Goal: Obtain resource: Download file/media

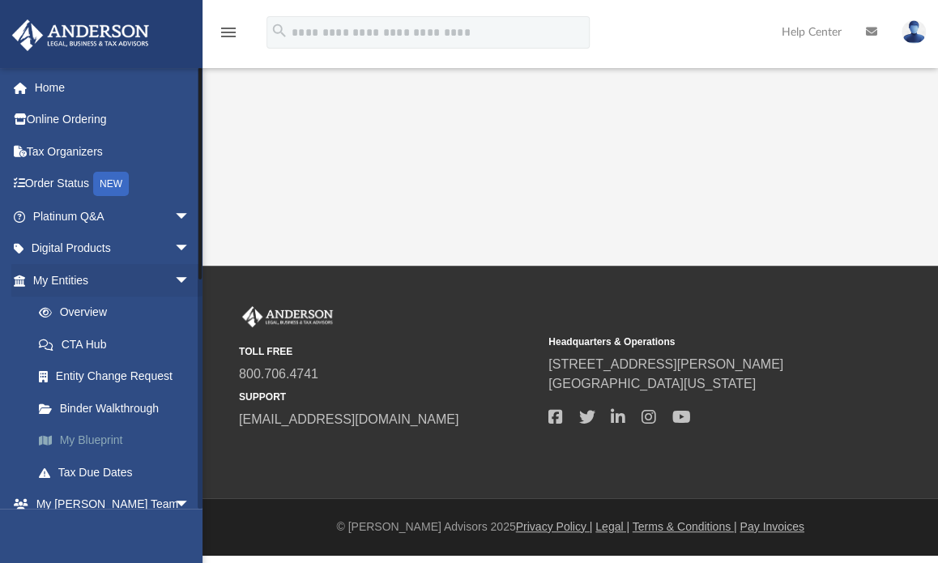
click at [117, 446] on link "My Blueprint" at bounding box center [119, 441] width 192 height 32
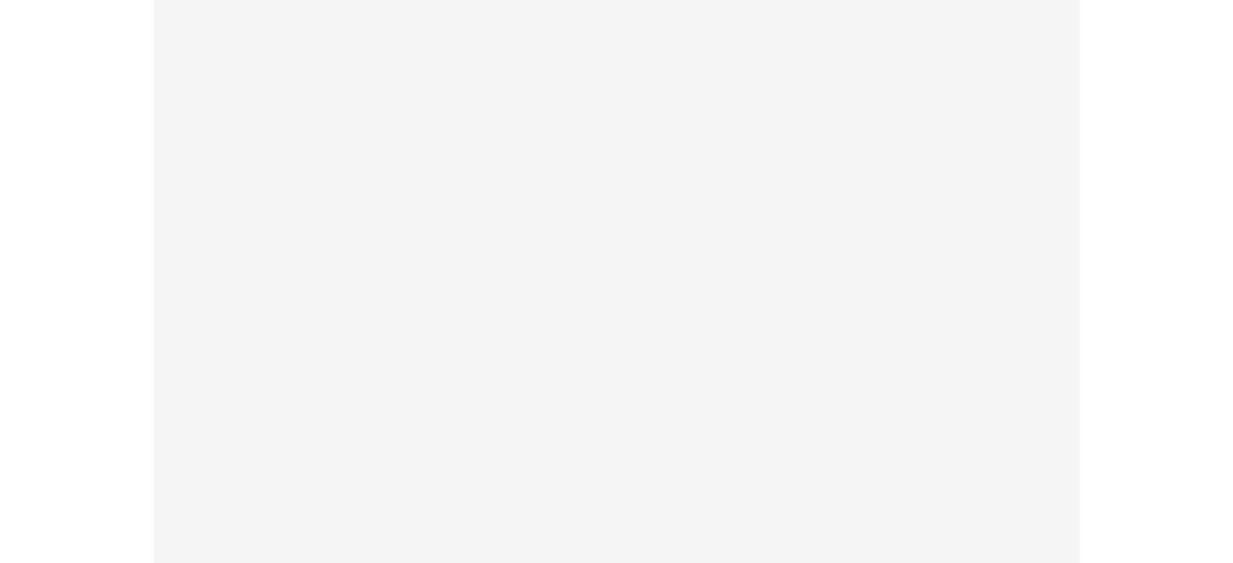
scroll to position [12, 0]
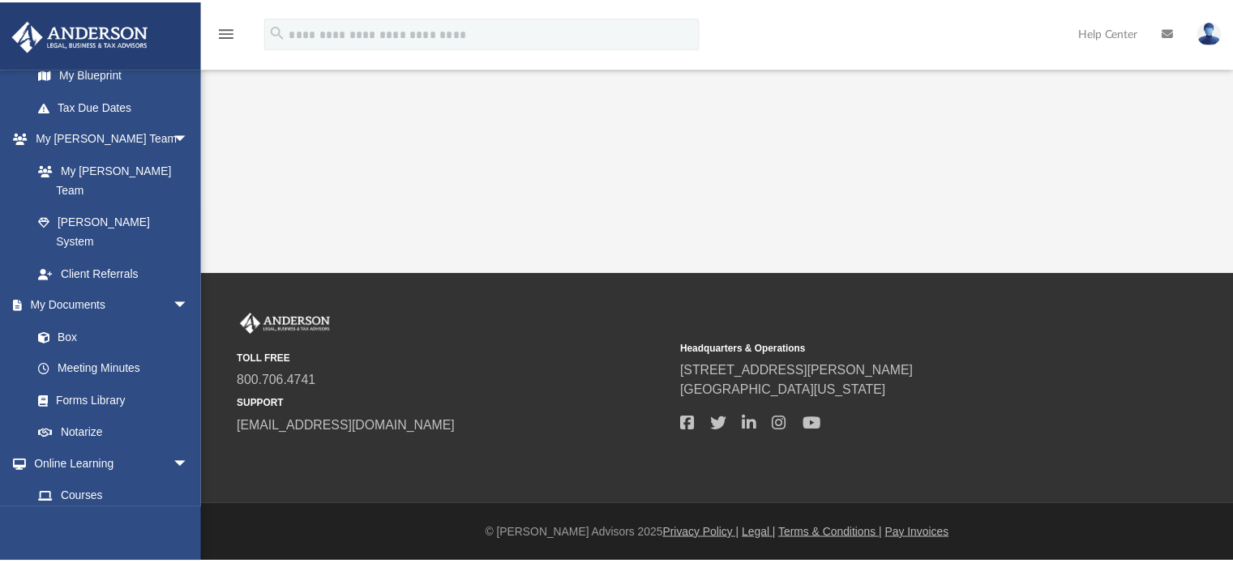
scroll to position [365, 0]
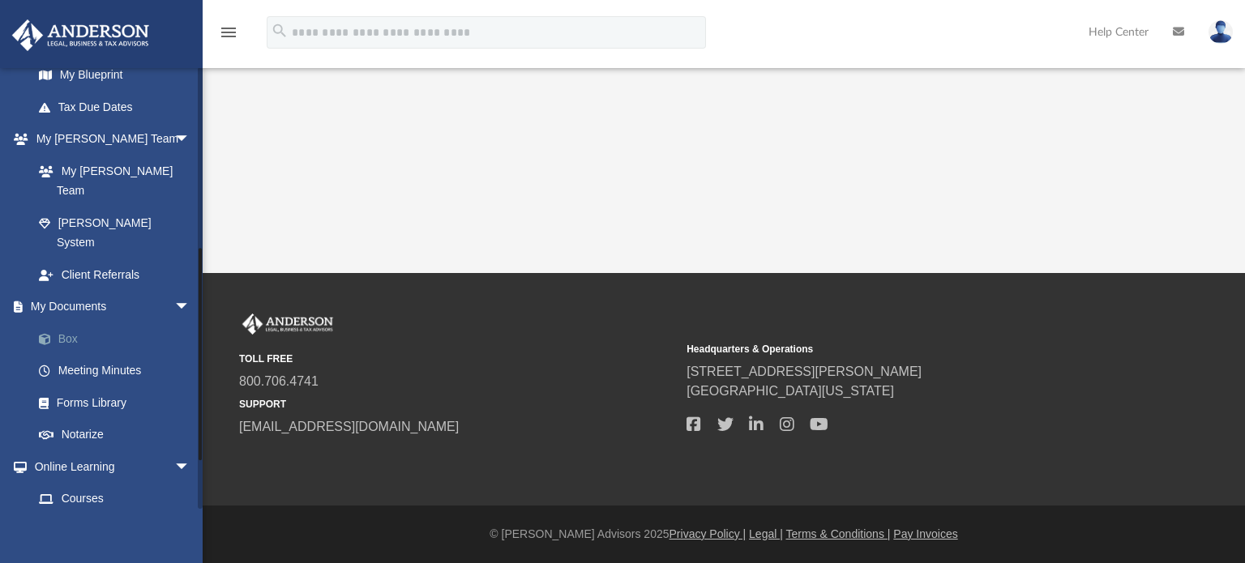
click at [62, 323] on link "Box" at bounding box center [119, 339] width 192 height 32
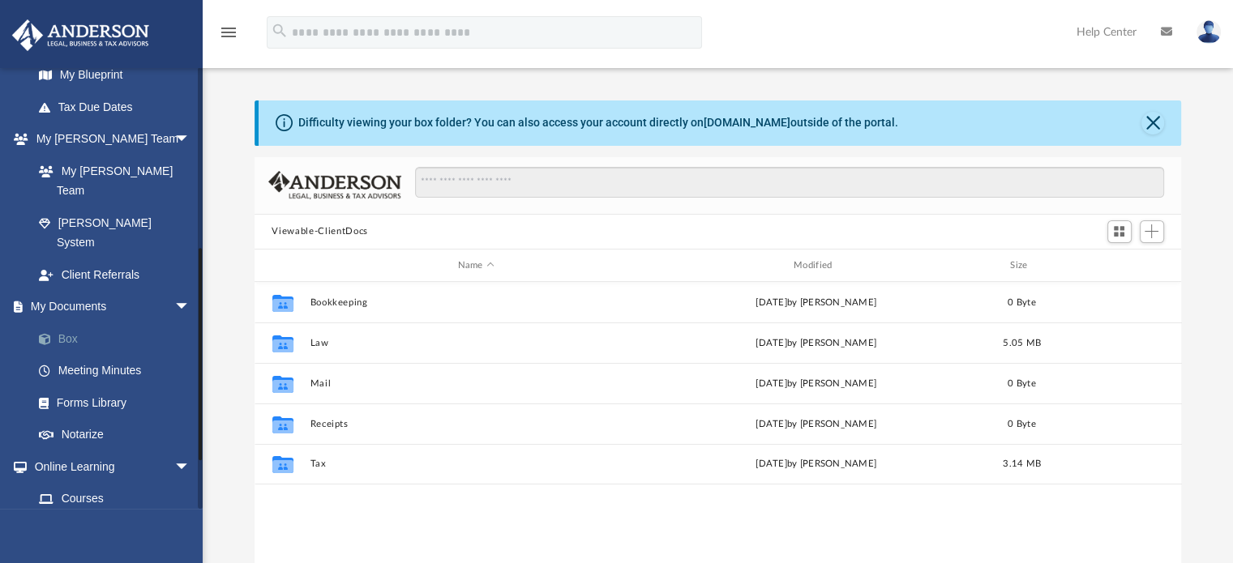
scroll to position [356, 914]
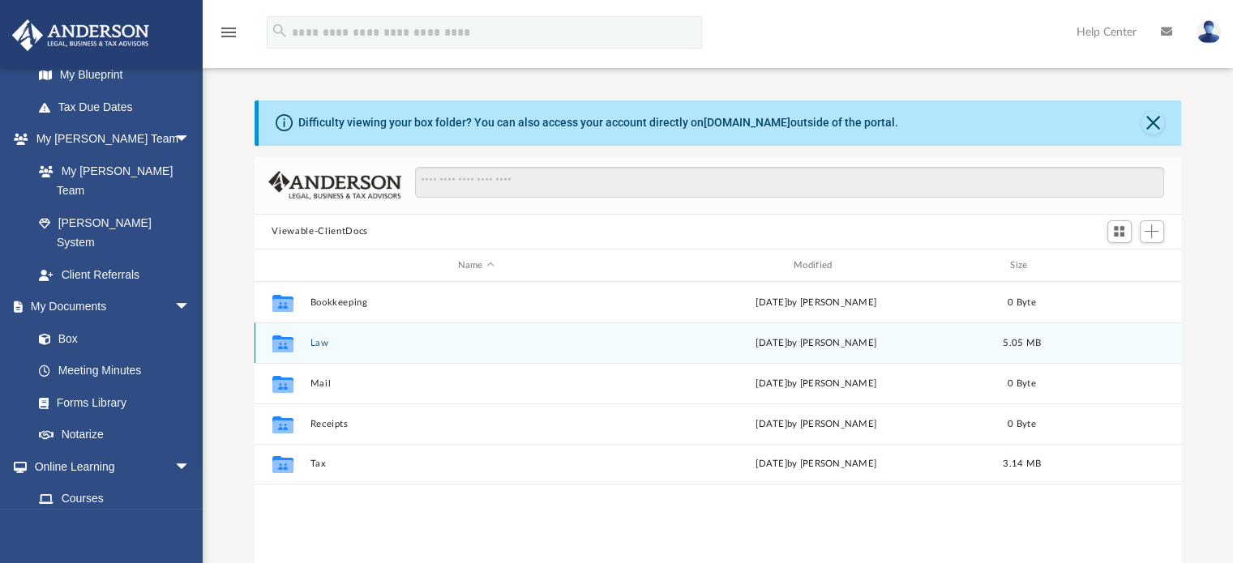
click at [938, 342] on span "5.05 MB" at bounding box center [1021, 343] width 38 height 9
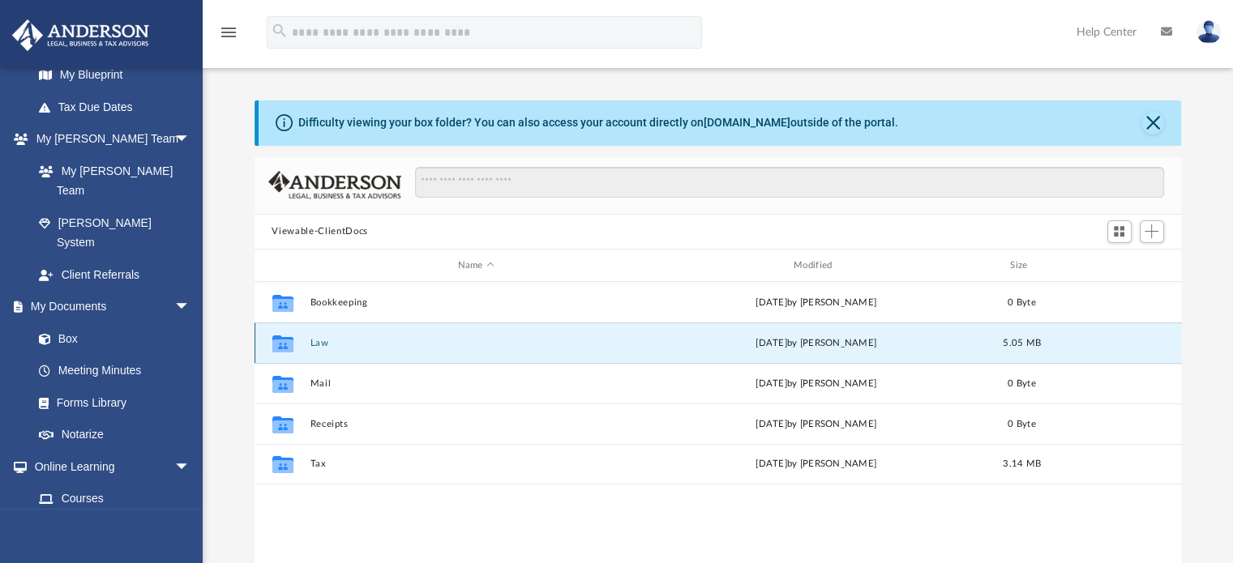
click at [280, 332] on icon "Collaborated Folder" at bounding box center [282, 344] width 26 height 26
click at [315, 343] on button "Law" at bounding box center [476, 343] width 332 height 11
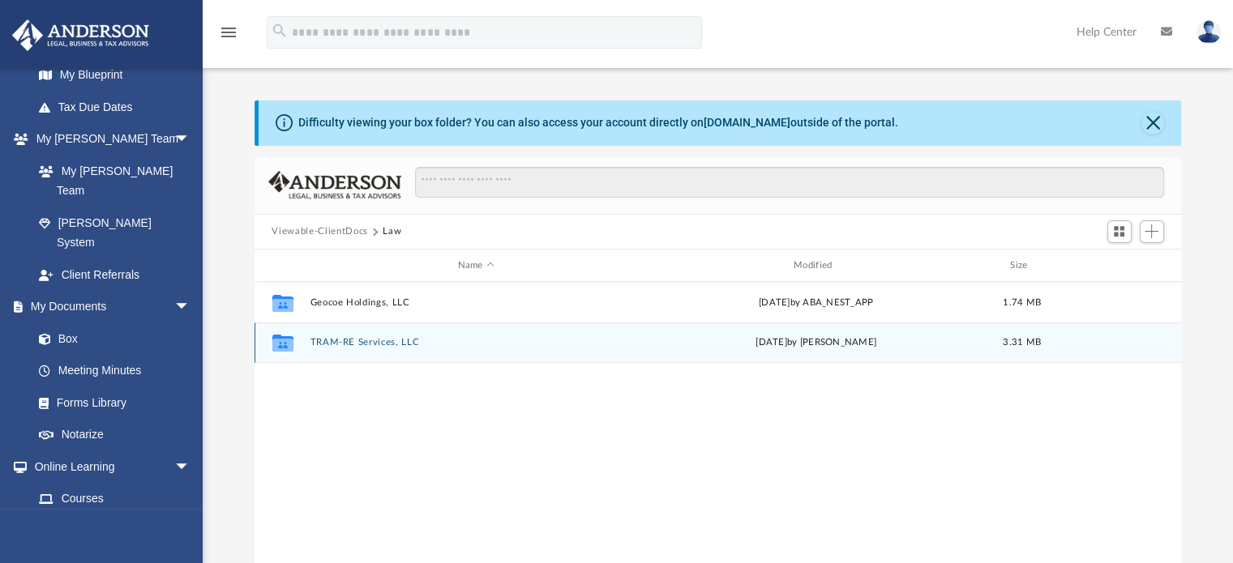
click at [315, 343] on button "TRAM-RE Services, LLC" at bounding box center [476, 343] width 332 height 11
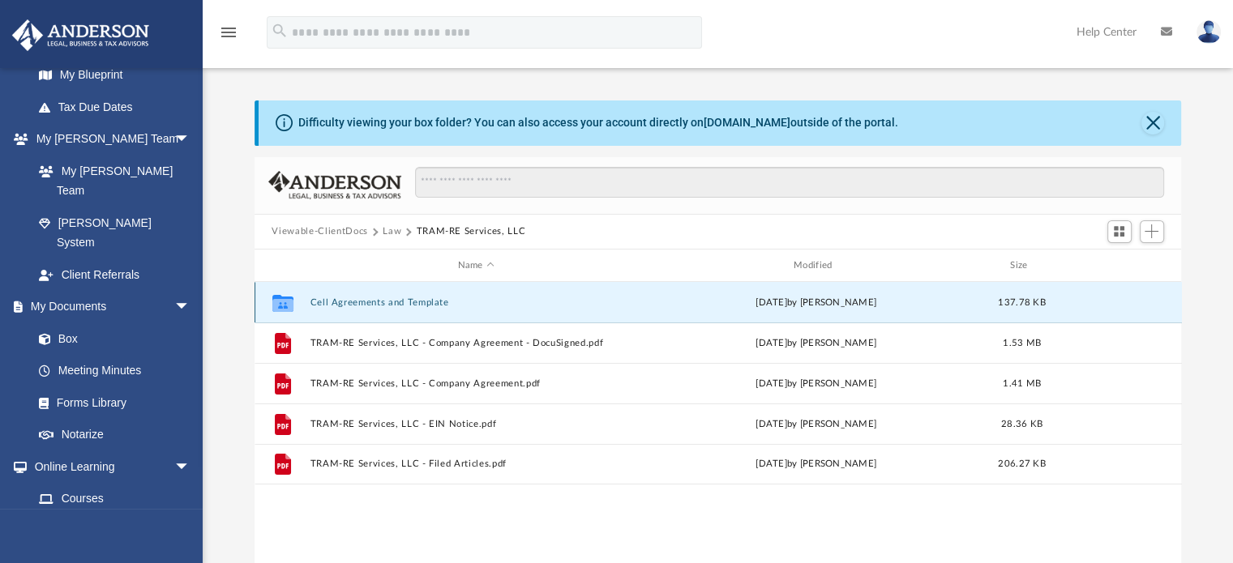
click at [341, 301] on button "Cell Agreements and Template" at bounding box center [476, 302] width 332 height 11
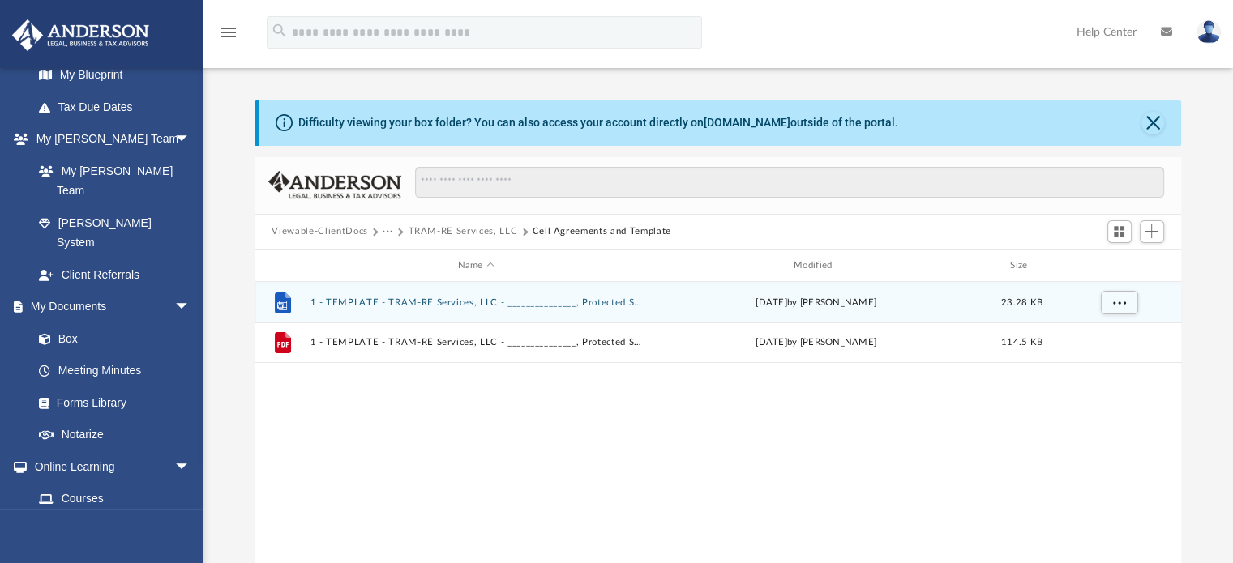
click at [341, 301] on button "1 - TEMPLATE - TRAM-RE Services, LLC - _______________, Protected Series.docx" at bounding box center [476, 302] width 332 height 11
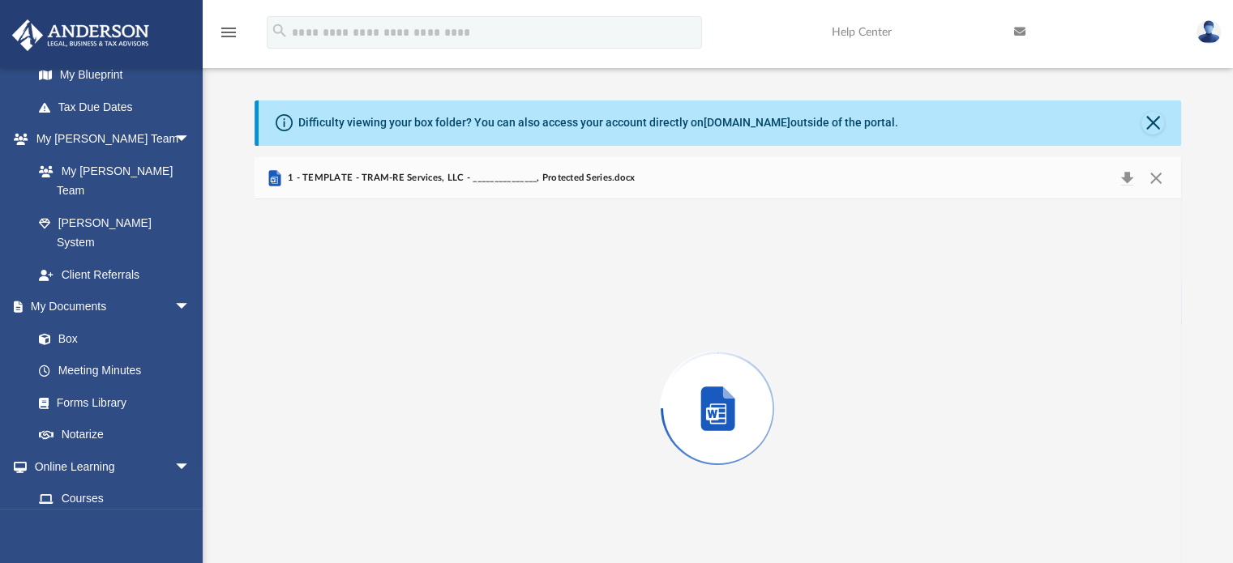
scroll to position [54, 0]
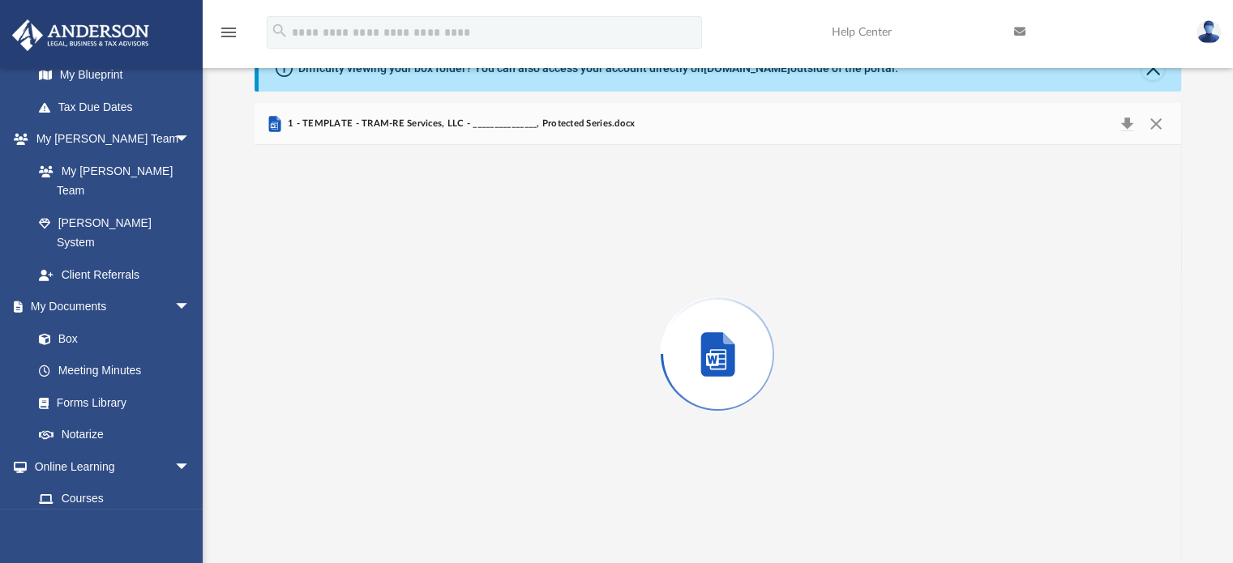
click at [341, 301] on div "Preview" at bounding box center [717, 354] width 927 height 418
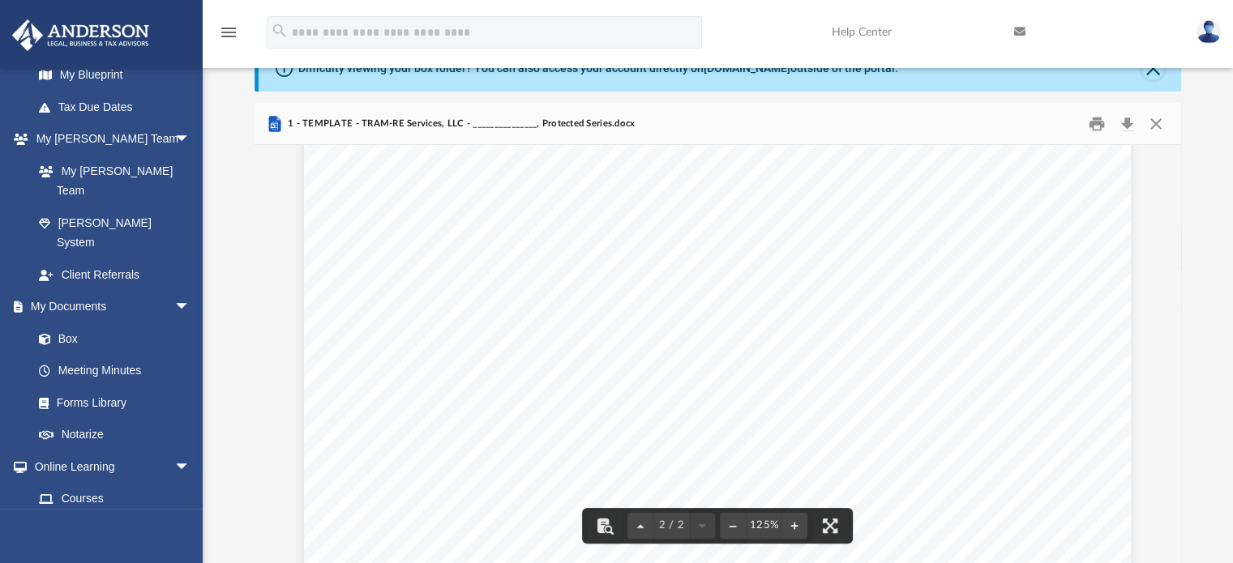
scroll to position [0, 0]
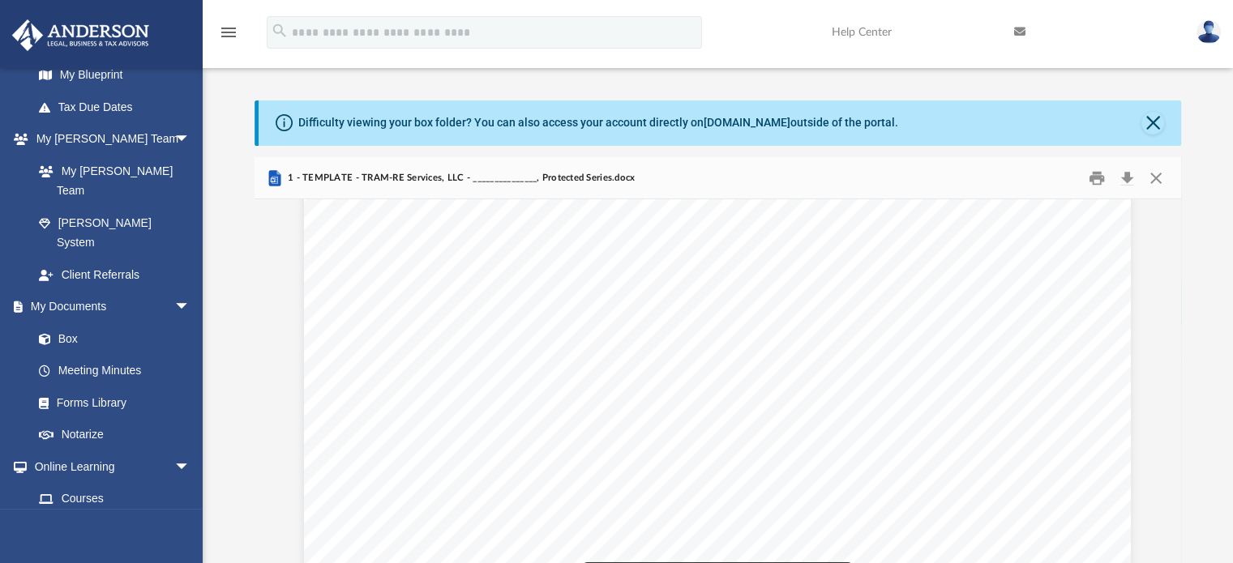
click at [938, 113] on div "Difficulty viewing your box folder? You can also access your account directly o…" at bounding box center [719, 122] width 923 height 45
click at [938, 181] on button "Close" at bounding box center [1155, 177] width 29 height 25
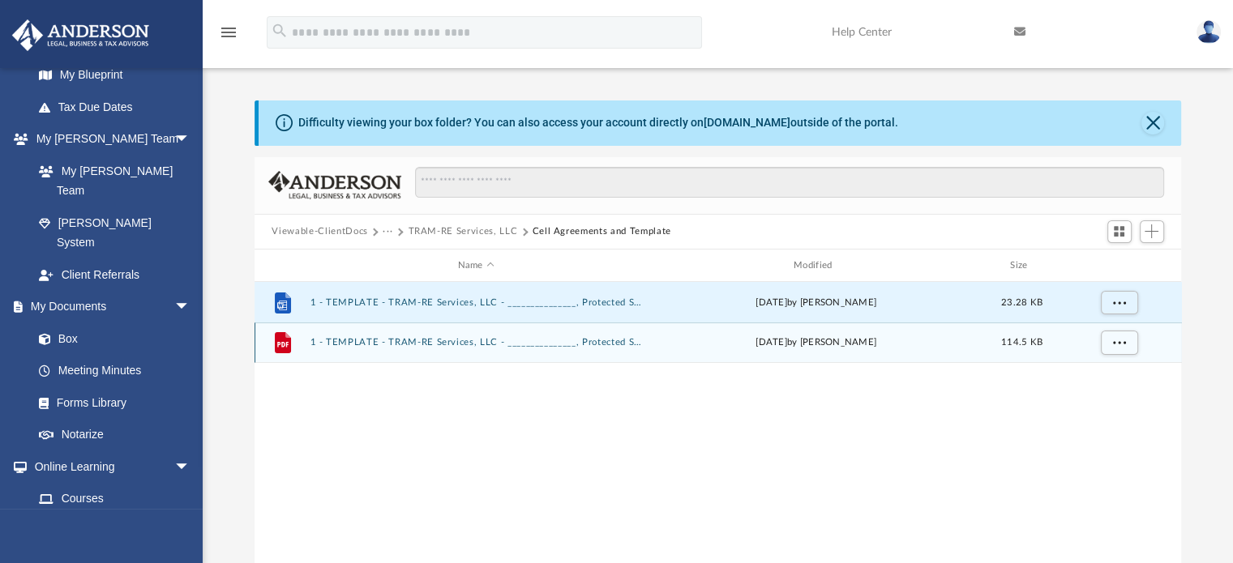
click at [493, 340] on button "1 - TEMPLATE - TRAM-RE Services, LLC - _______________, Protected Series.pdf" at bounding box center [476, 343] width 332 height 11
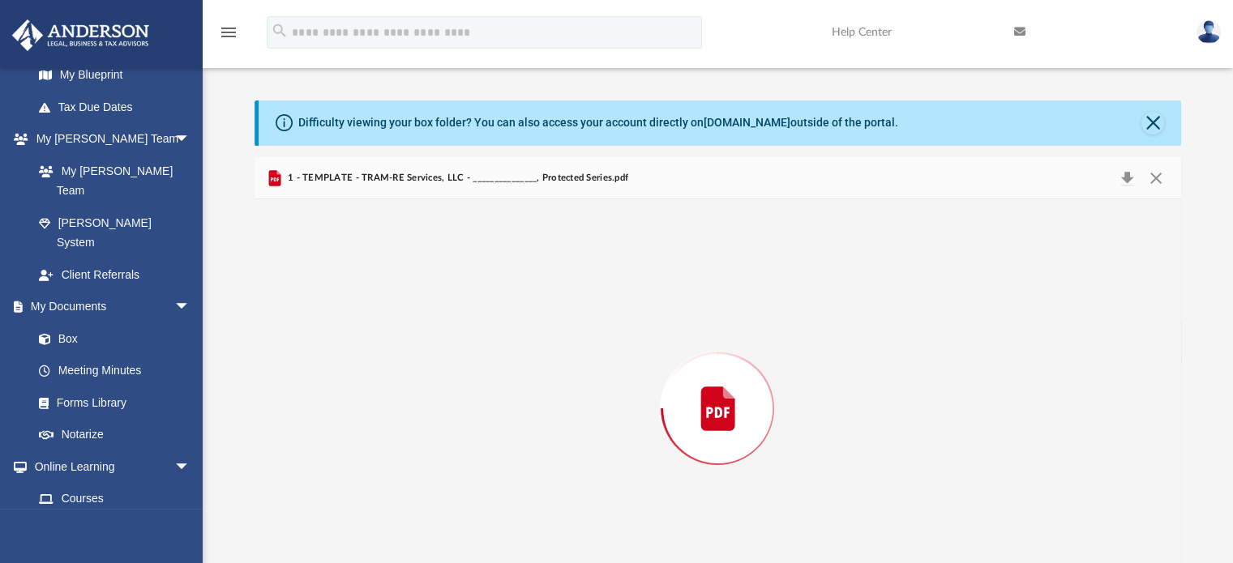
scroll to position [54, 0]
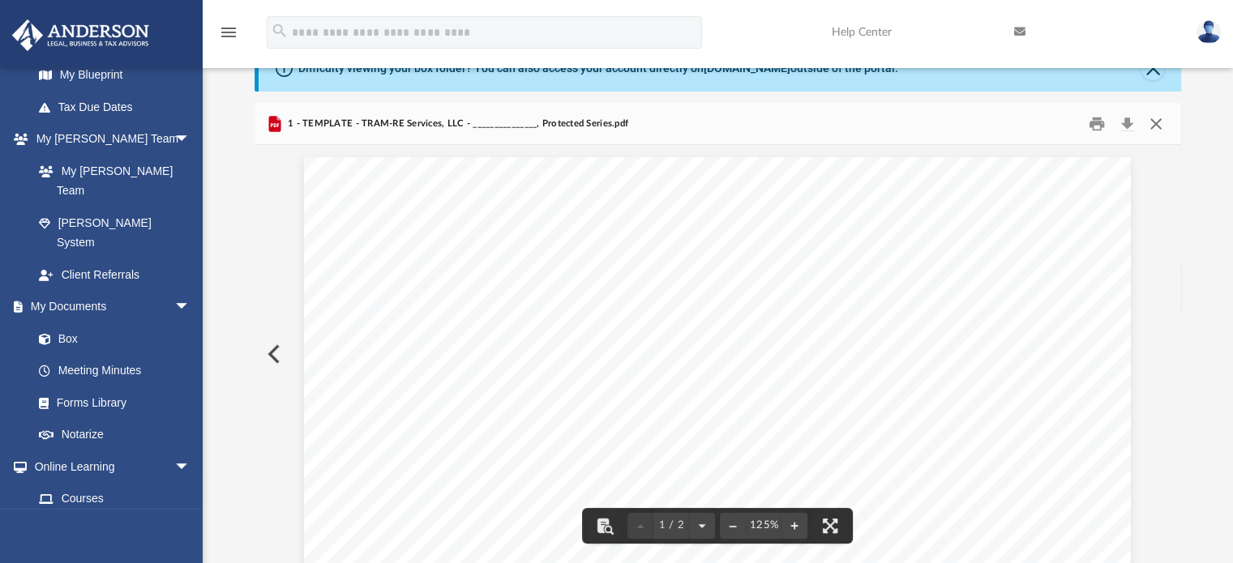
click at [938, 125] on button "Close" at bounding box center [1155, 123] width 29 height 25
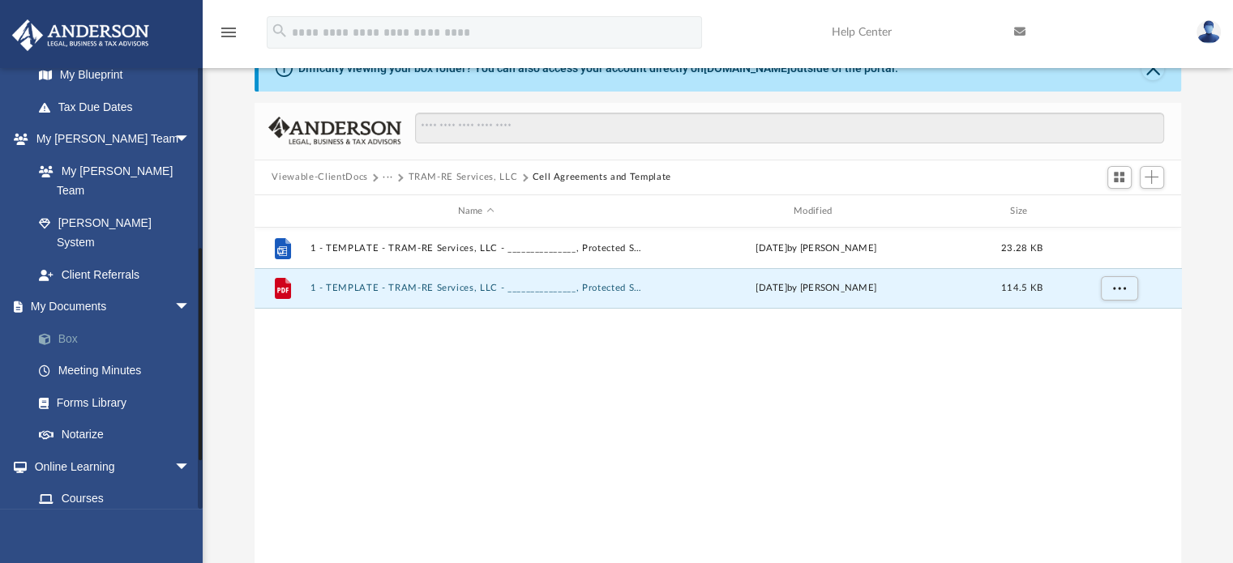
click at [52, 323] on link "Box" at bounding box center [119, 339] width 192 height 32
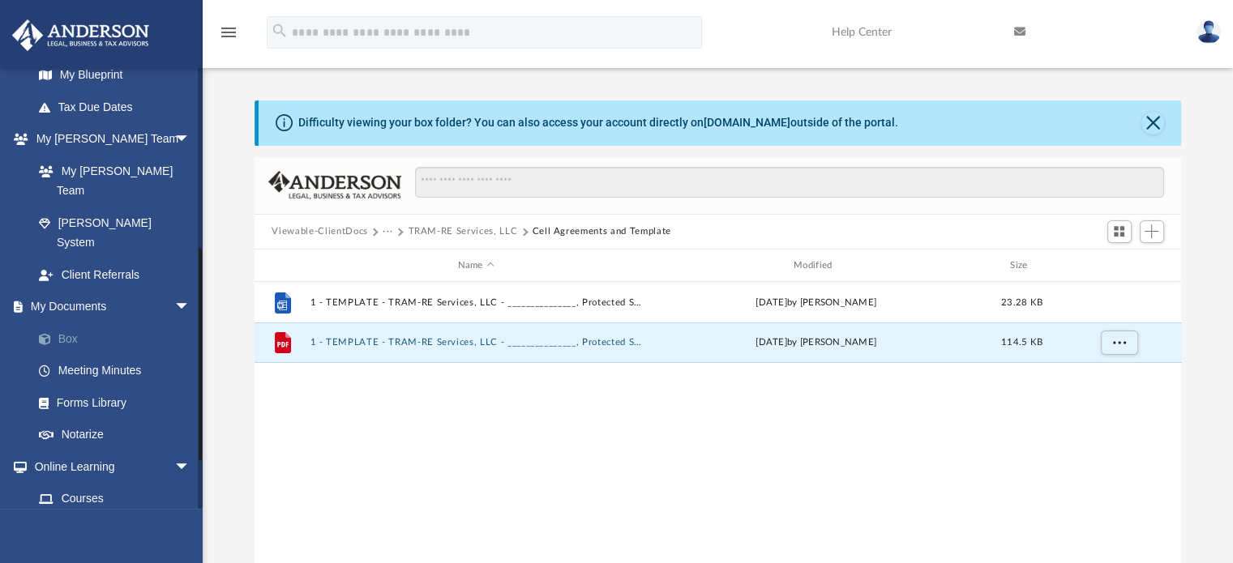
scroll to position [3, 0]
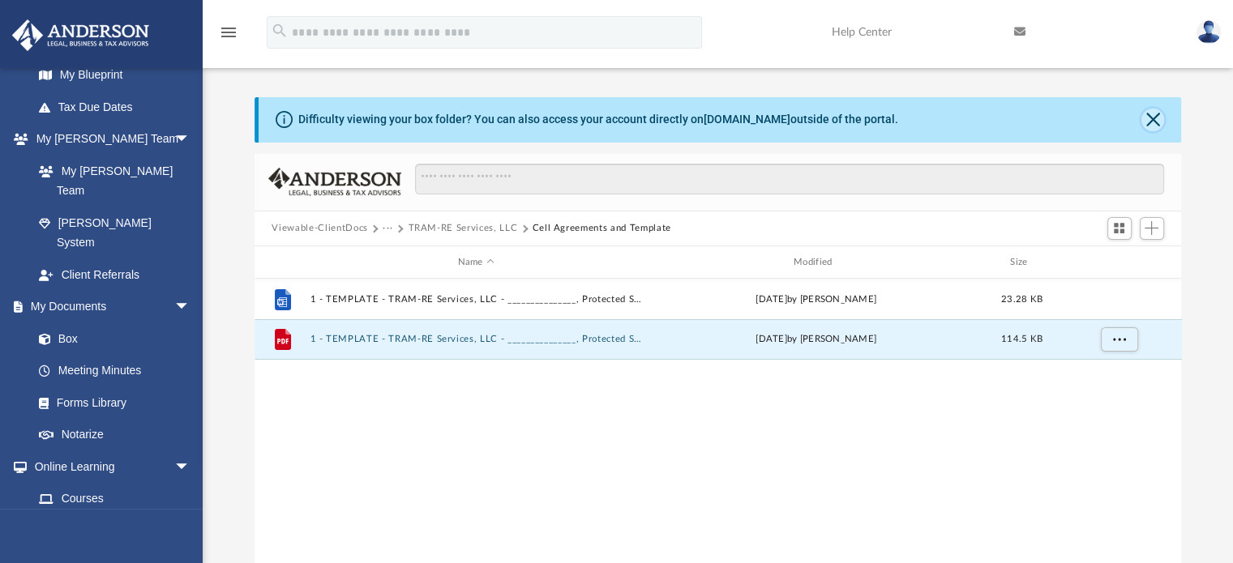
click at [938, 111] on button "Close" at bounding box center [1152, 120] width 23 height 23
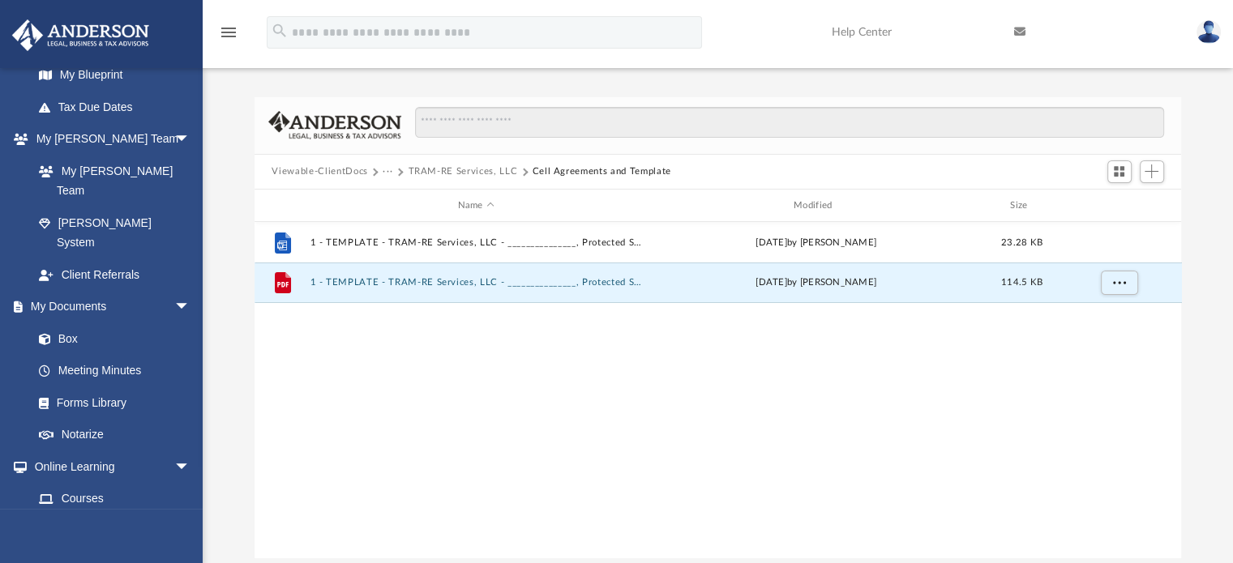
click at [336, 169] on button "Viewable-ClientDocs" at bounding box center [319, 171] width 96 height 15
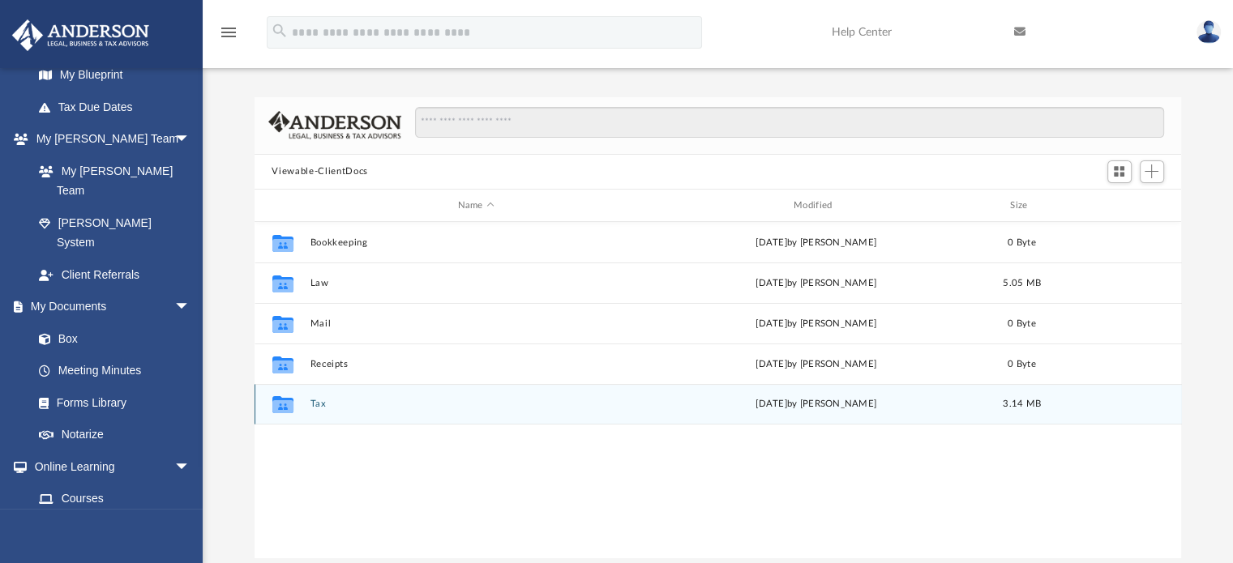
click at [328, 395] on div "Collaborated Folder Tax Sun Aug 3 2025 by Ross Putansu 3.14 MB" at bounding box center [717, 404] width 927 height 41
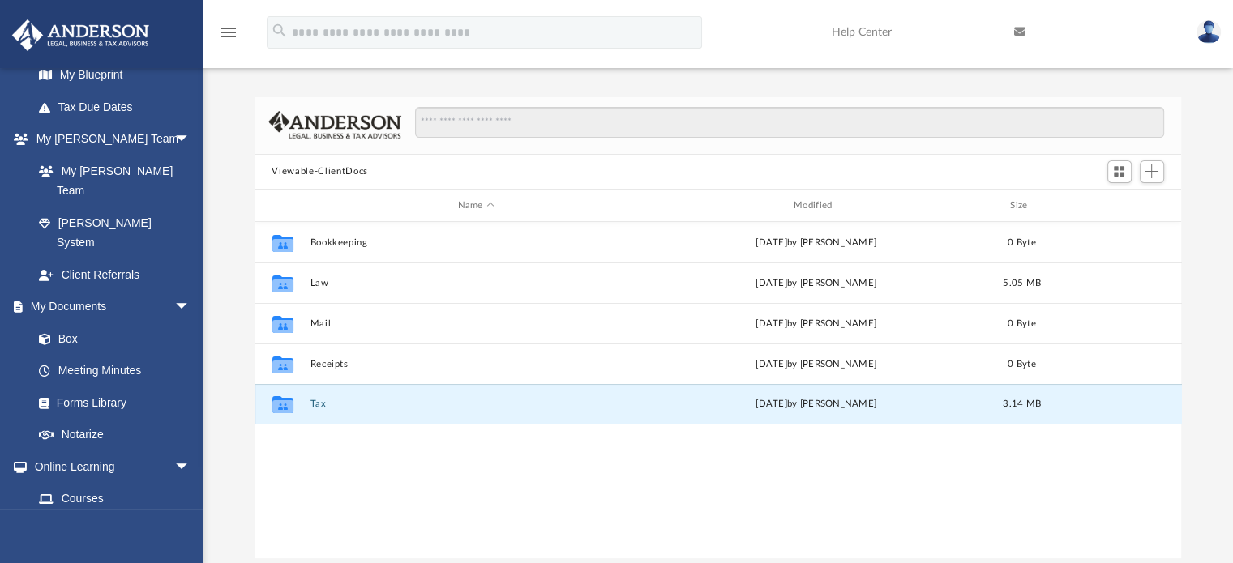
click at [281, 404] on icon "grid" at bounding box center [281, 406] width 21 height 13
click at [321, 401] on button "Tax" at bounding box center [476, 404] width 332 height 11
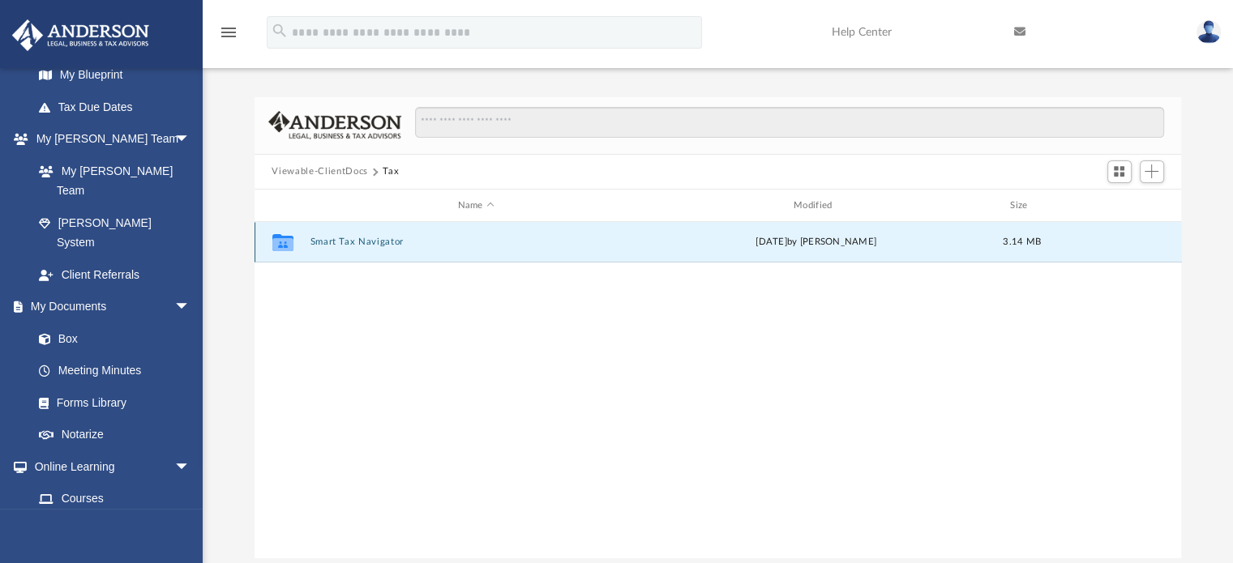
click at [347, 241] on button "Smart Tax Navigator" at bounding box center [476, 242] width 332 height 11
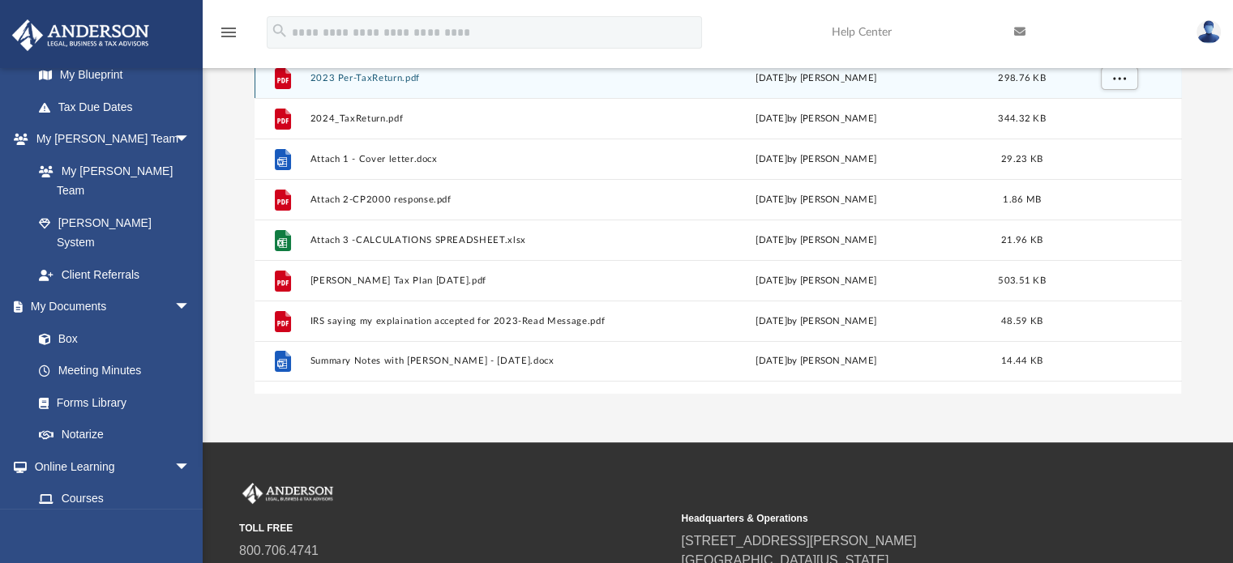
scroll to position [167, 0]
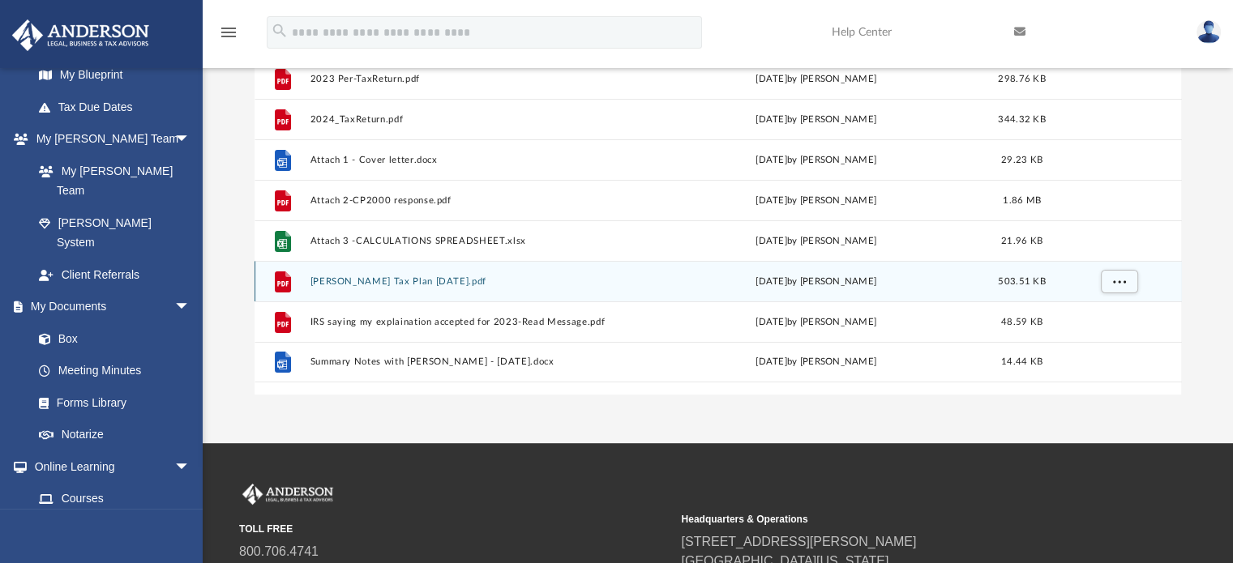
click at [352, 282] on button "Dorothy Whitaker Tax Plan 2025-08-03.pdf" at bounding box center [476, 281] width 332 height 11
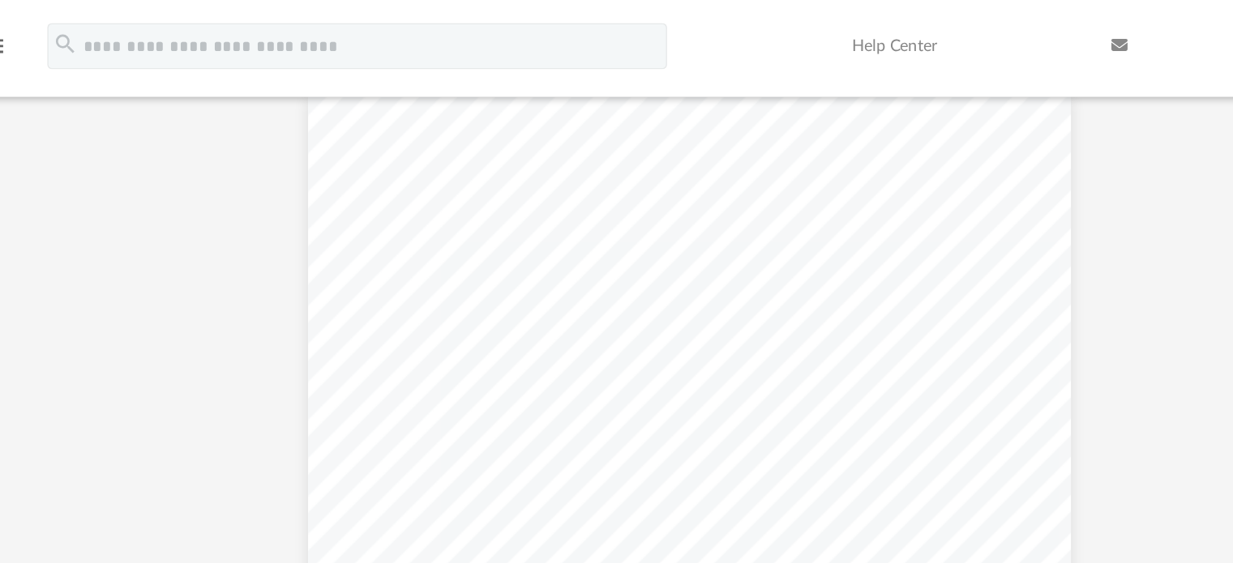
scroll to position [74, 0]
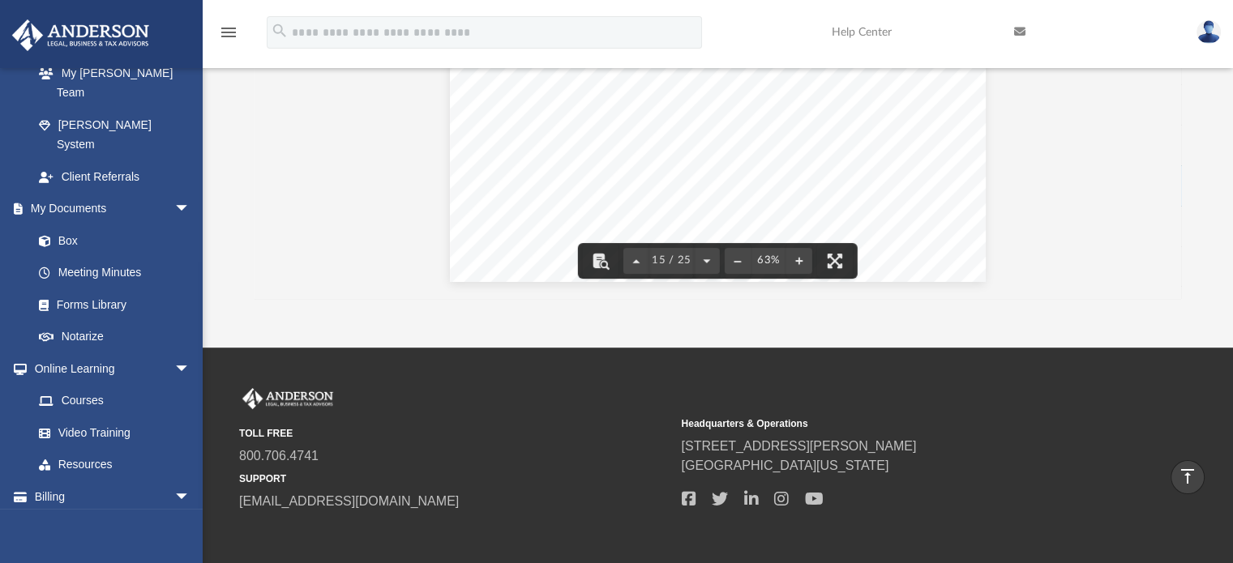
scroll to position [268, 0]
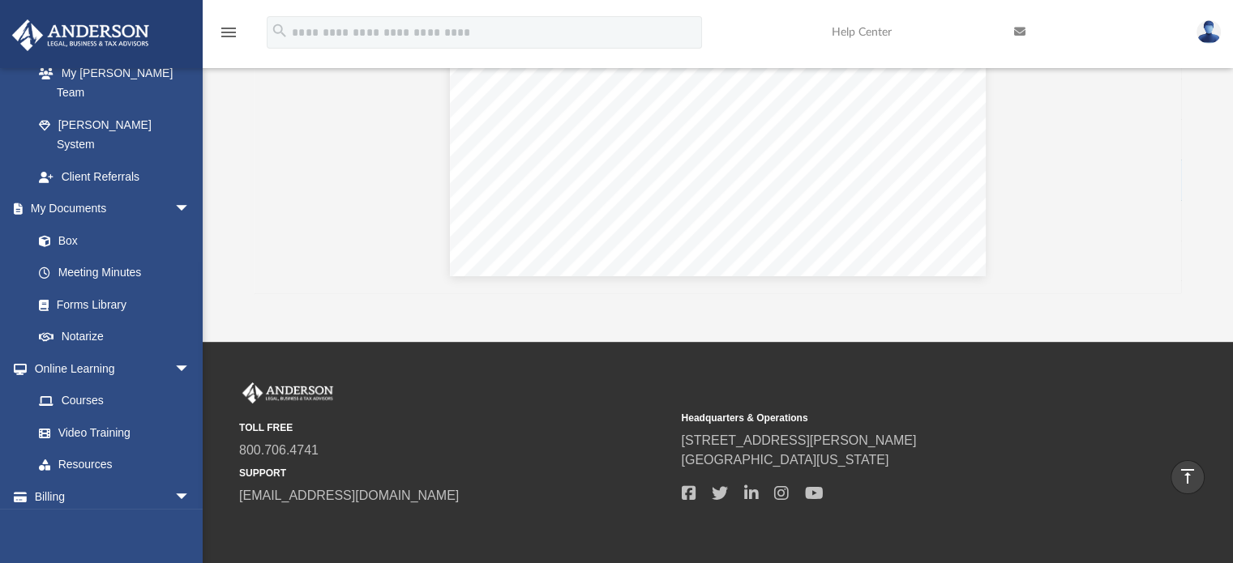
click at [765, 219] on div "Strategy FED Cost Segregation Description Commercial and residential property o…" at bounding box center [718, 69] width 536 height 414
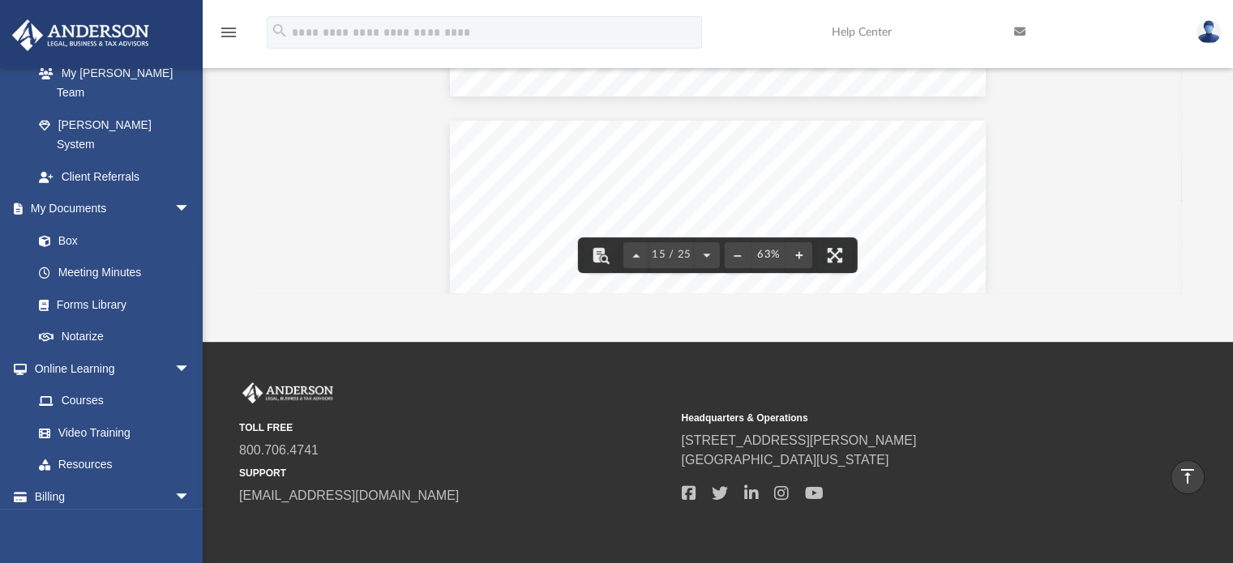
scroll to position [6343, 0]
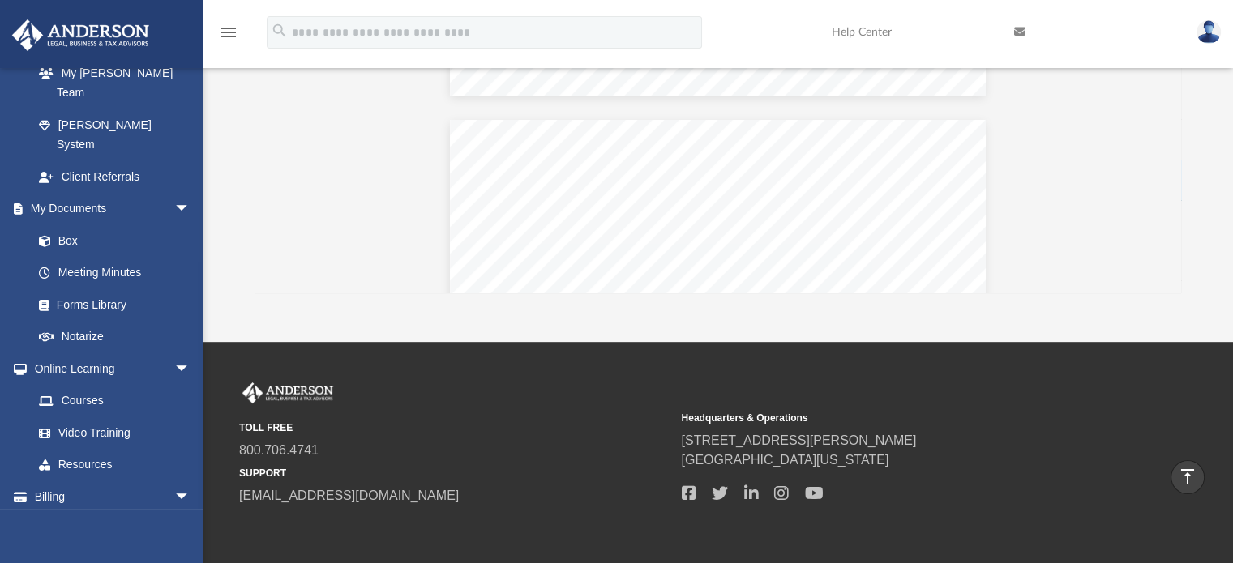
click at [833, 254] on button "File preview" at bounding box center [835, 255] width 36 height 36
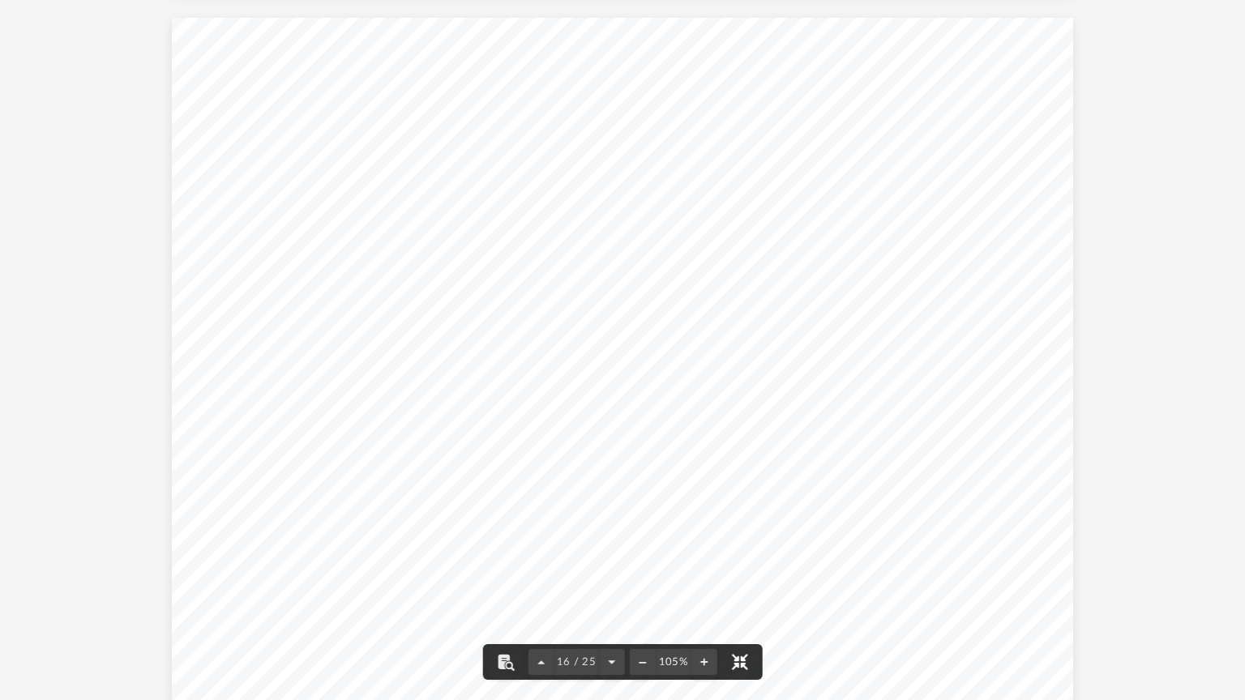
scroll to position [10803, 0]
click at [872, 302] on div "Strategy 2025 Cost Segregation Step 1: Calculate change in depreciation for eac…" at bounding box center [622, 363] width 901 height 696
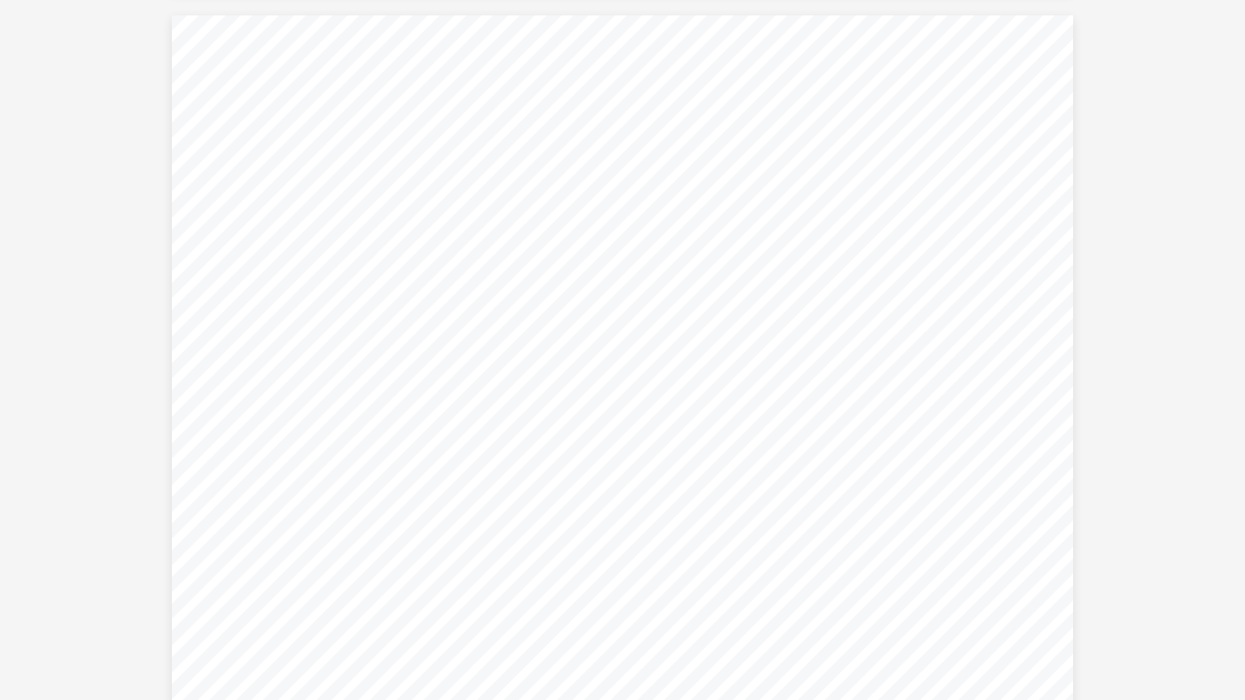
click at [276, 305] on span "Cost segregation deduction" at bounding box center [327, 305] width 111 height 8
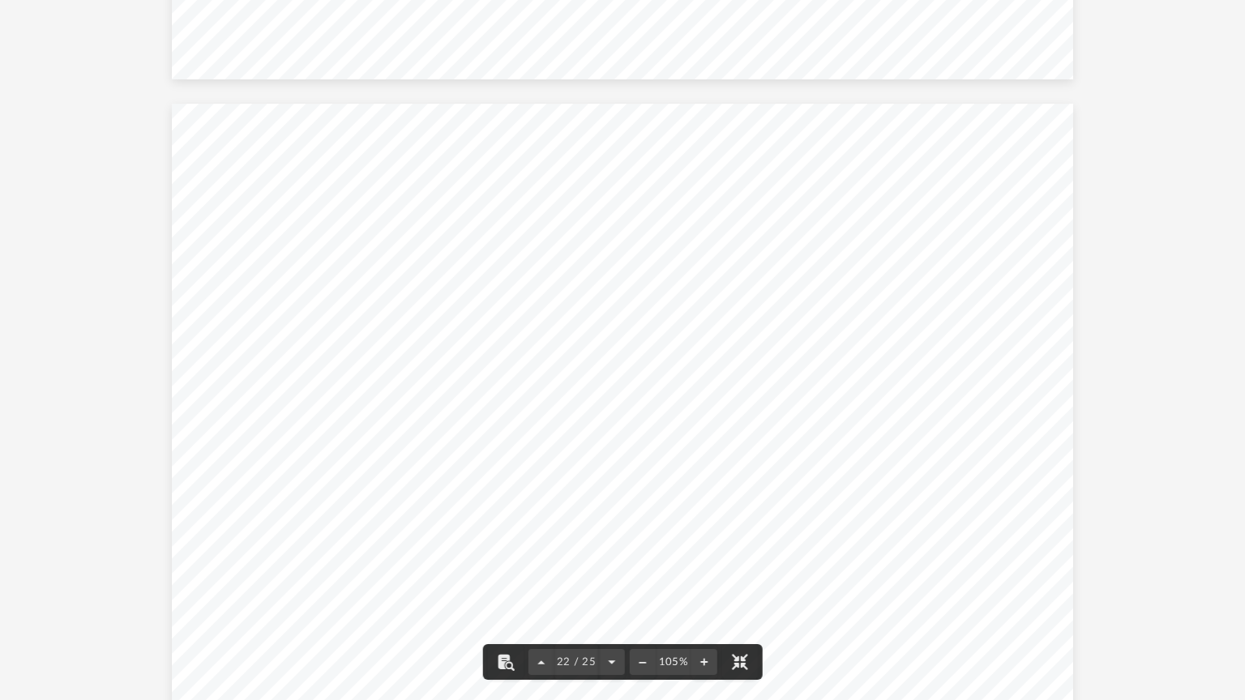
click at [697, 562] on button "File preview" at bounding box center [703, 662] width 26 height 36
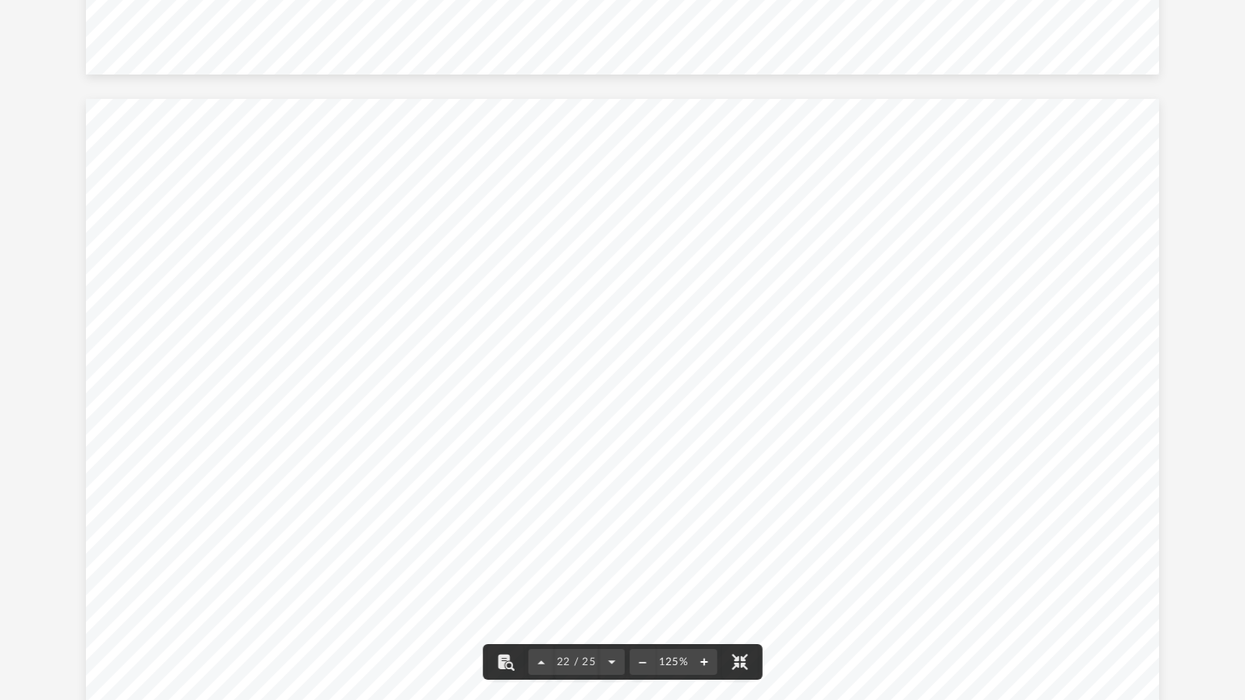
click at [706, 562] on button "File preview" at bounding box center [703, 662] width 26 height 36
click at [716, 562] on button "File preview" at bounding box center [703, 662] width 26 height 36
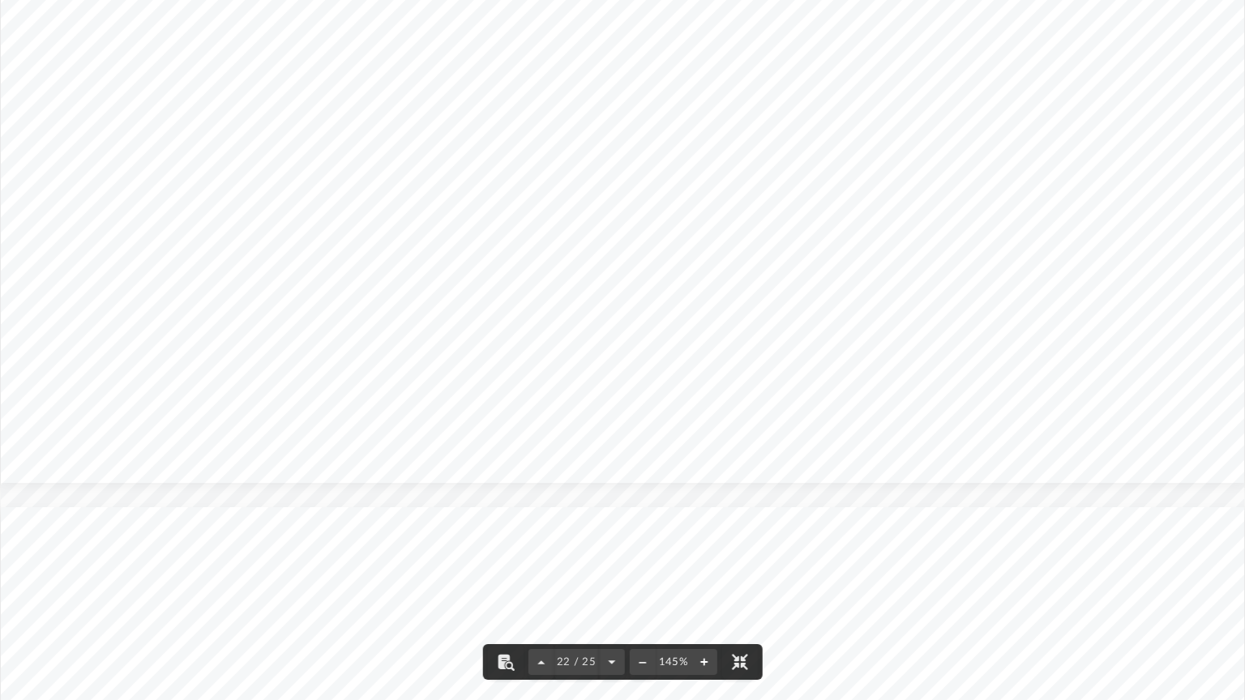
scroll to position [20590, 0]
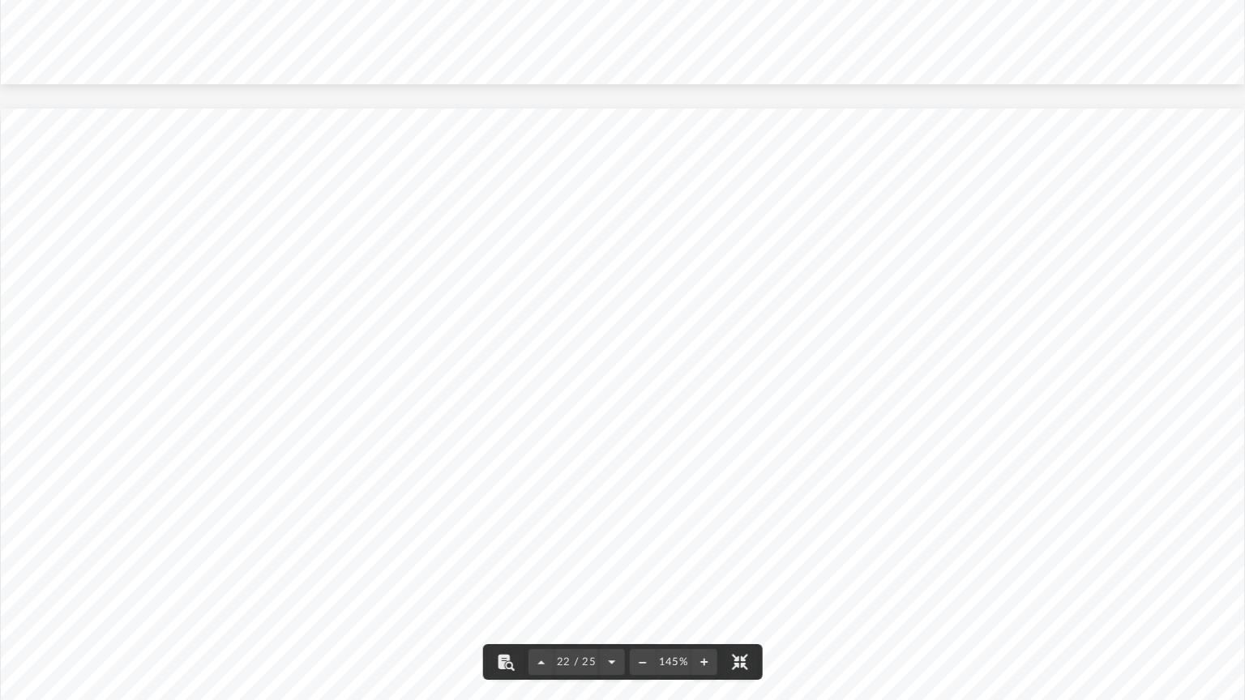
click at [690, 562] on div "22 / 25 145%" at bounding box center [623, 662] width 280 height 36
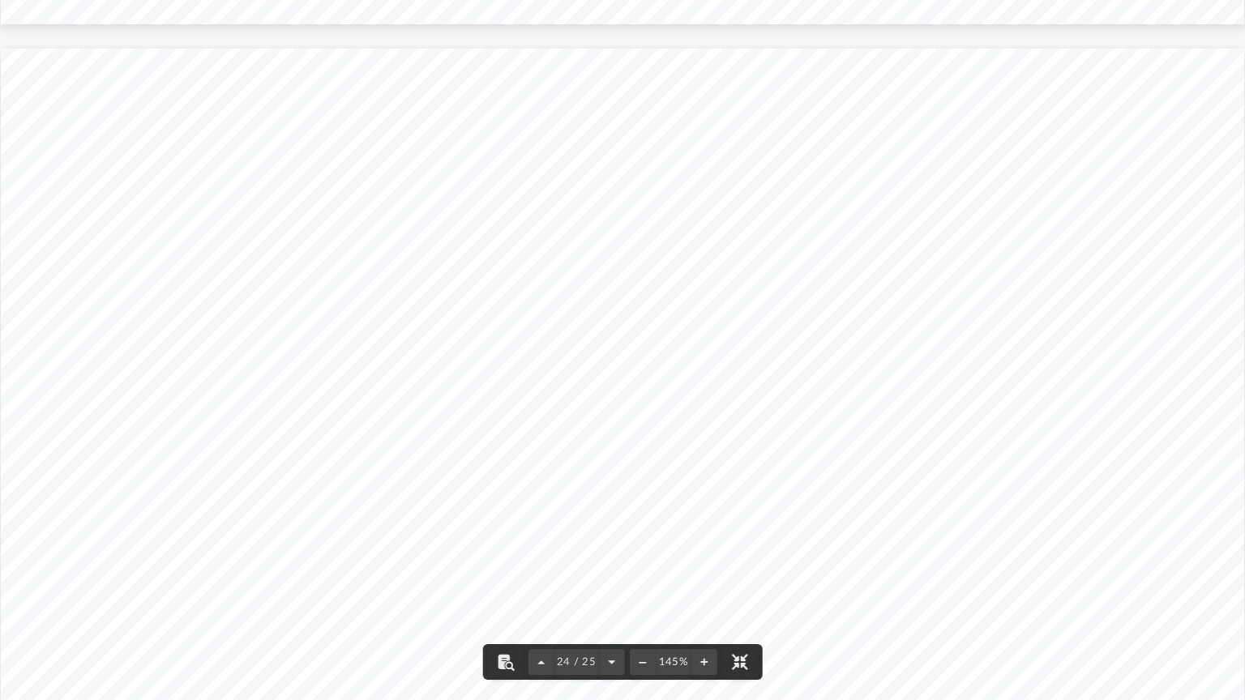
scroll to position [22622, 6]
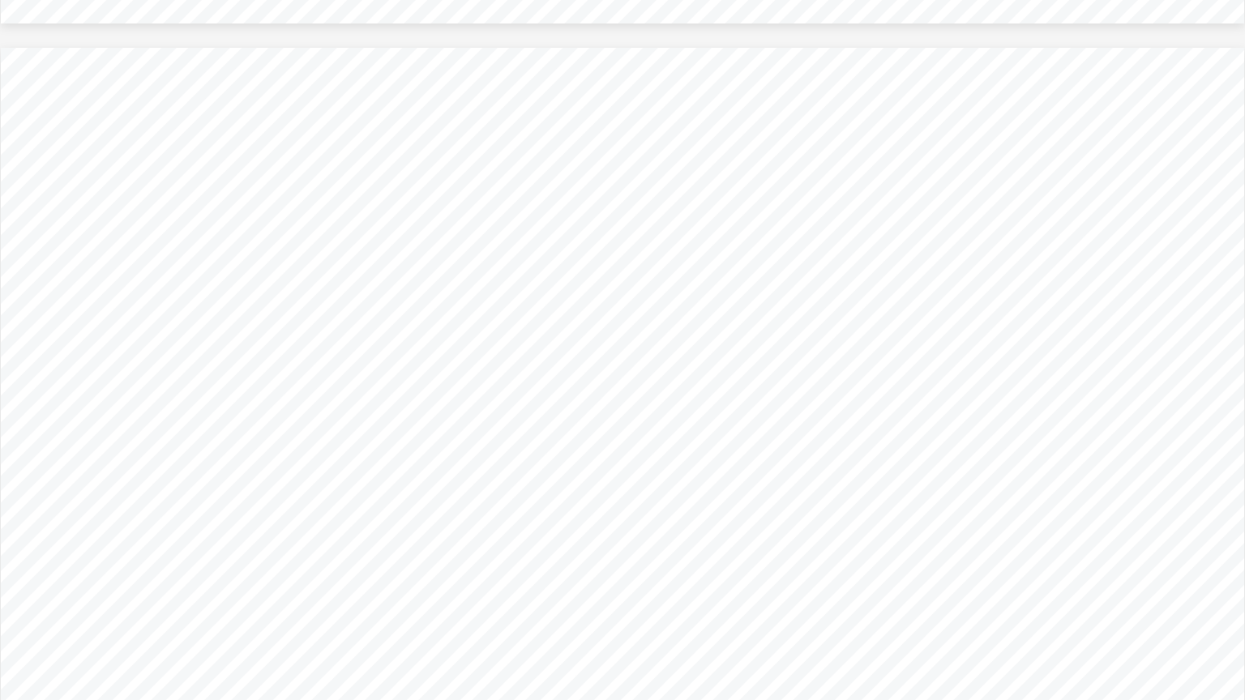
click at [938, 562] on div "Strategy Medical Reimbursement 2025 2026 Qualified Medical Expenses 7,000 $ 7,0…" at bounding box center [622, 528] width 1243 height 961
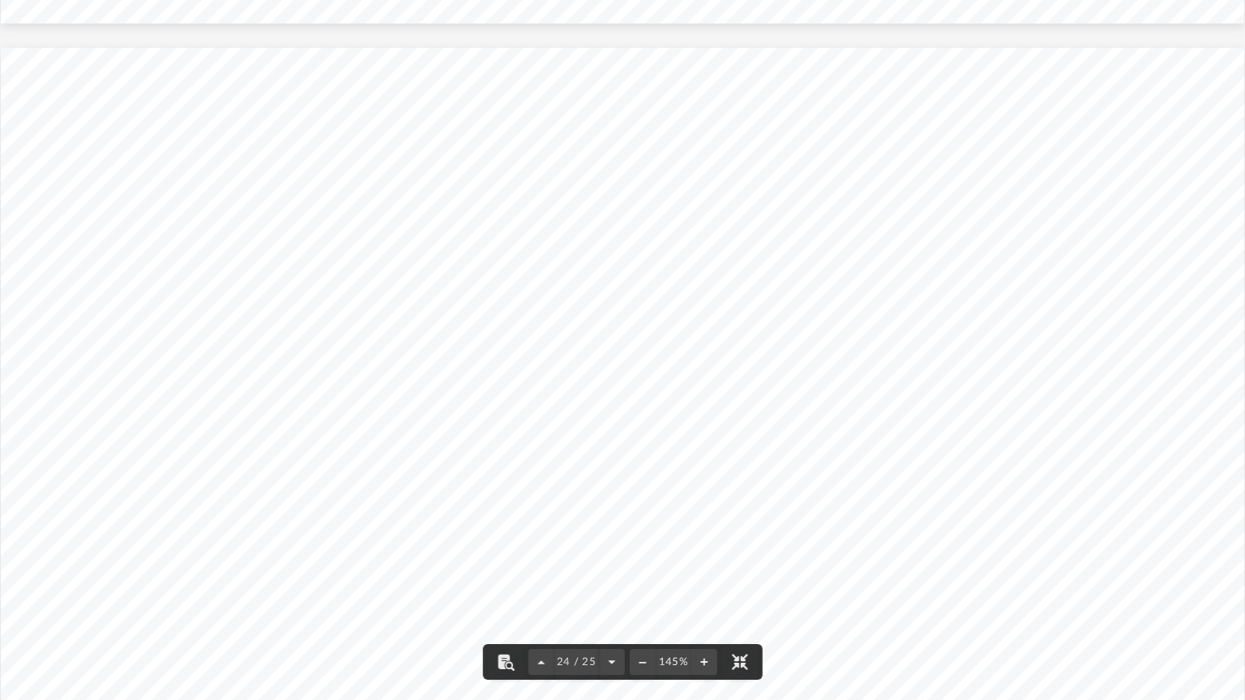
click at [938, 562] on div "Strategy Medical Reimbursement 2025 2026 Qualified Medical Expenses 7,000 $ 7,0…" at bounding box center [622, 528] width 1243 height 961
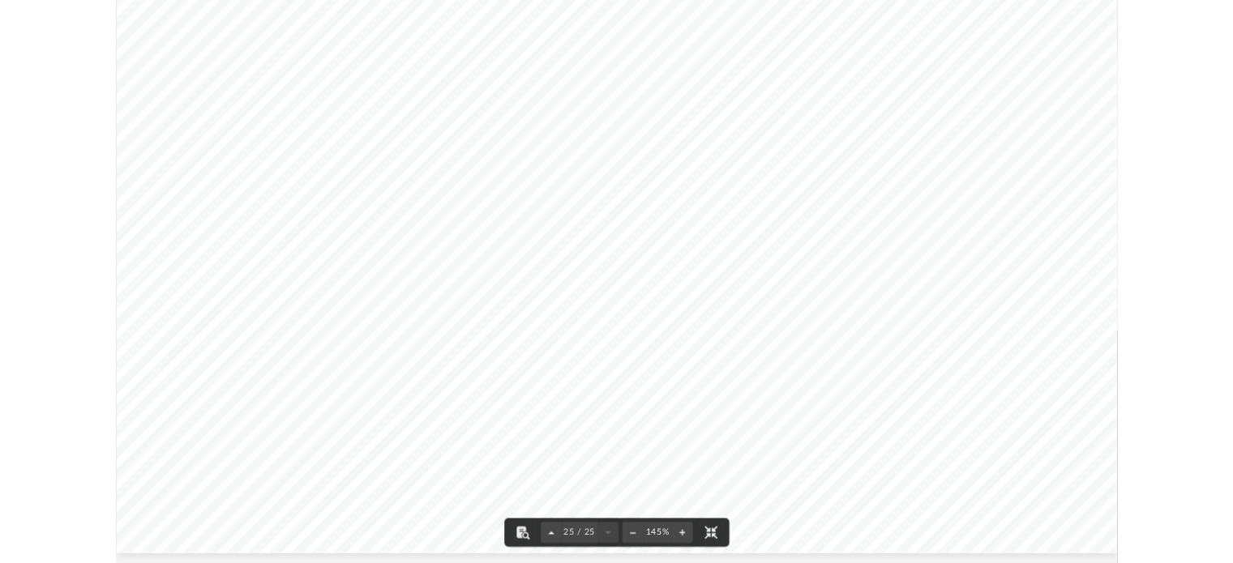
scroll to position [23913, 0]
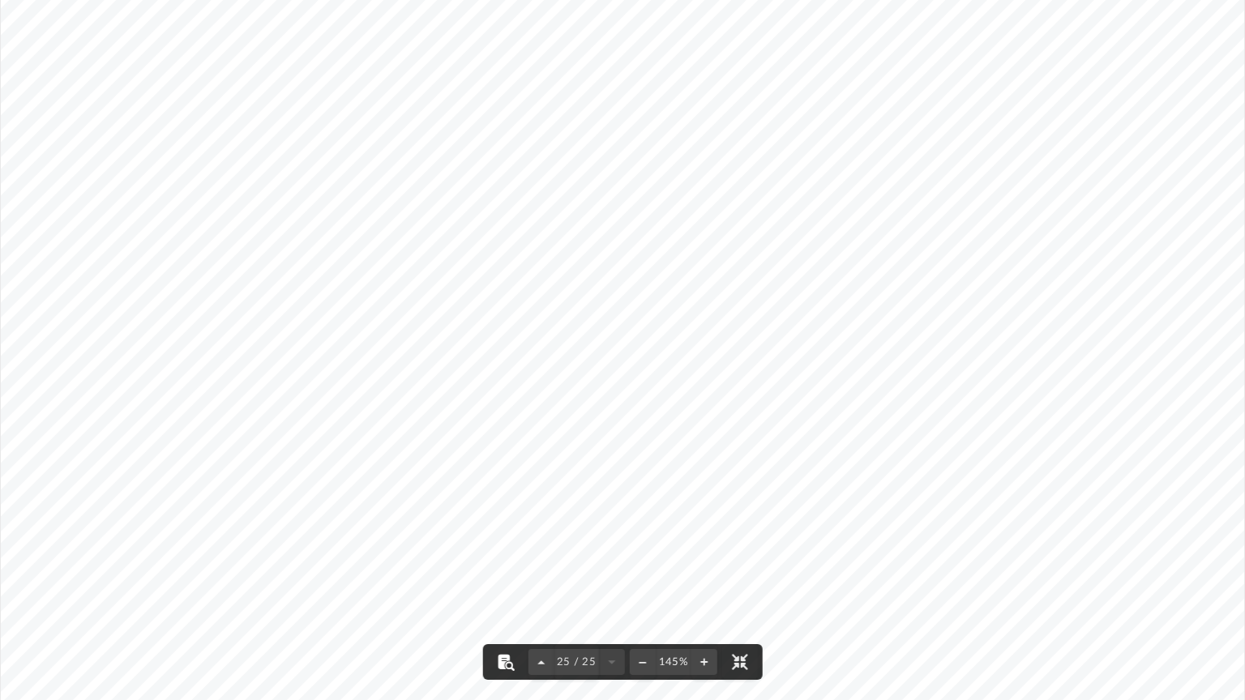
click at [516, 562] on button "File preview" at bounding box center [506, 662] width 36 height 36
click at [742, 562] on button "File preview" at bounding box center [739, 662] width 36 height 36
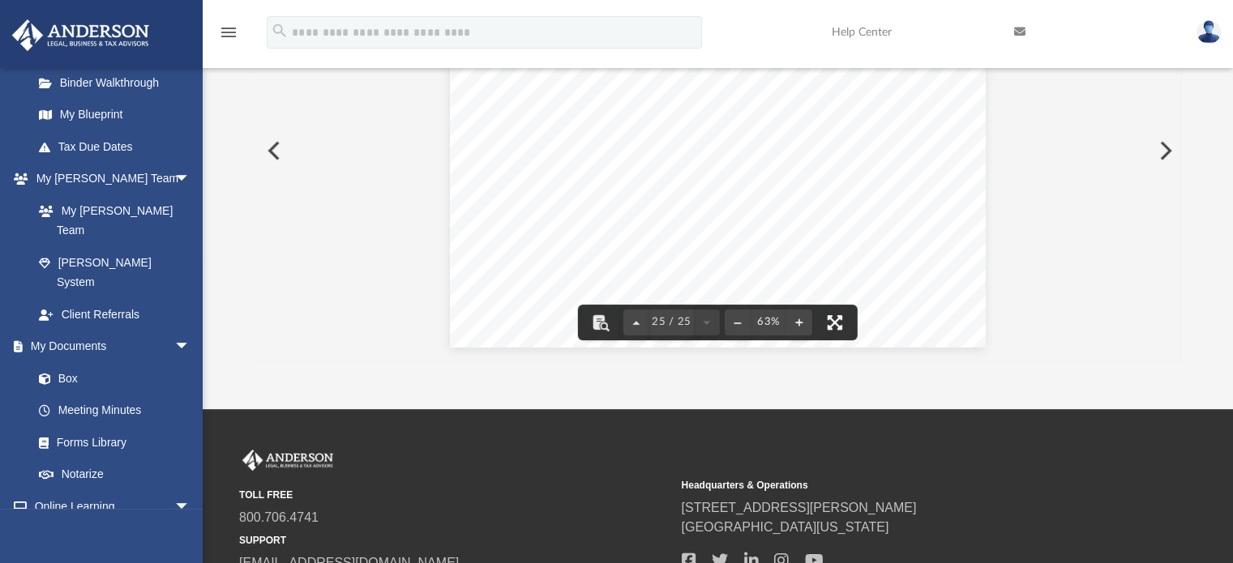
scroll to position [464, 0]
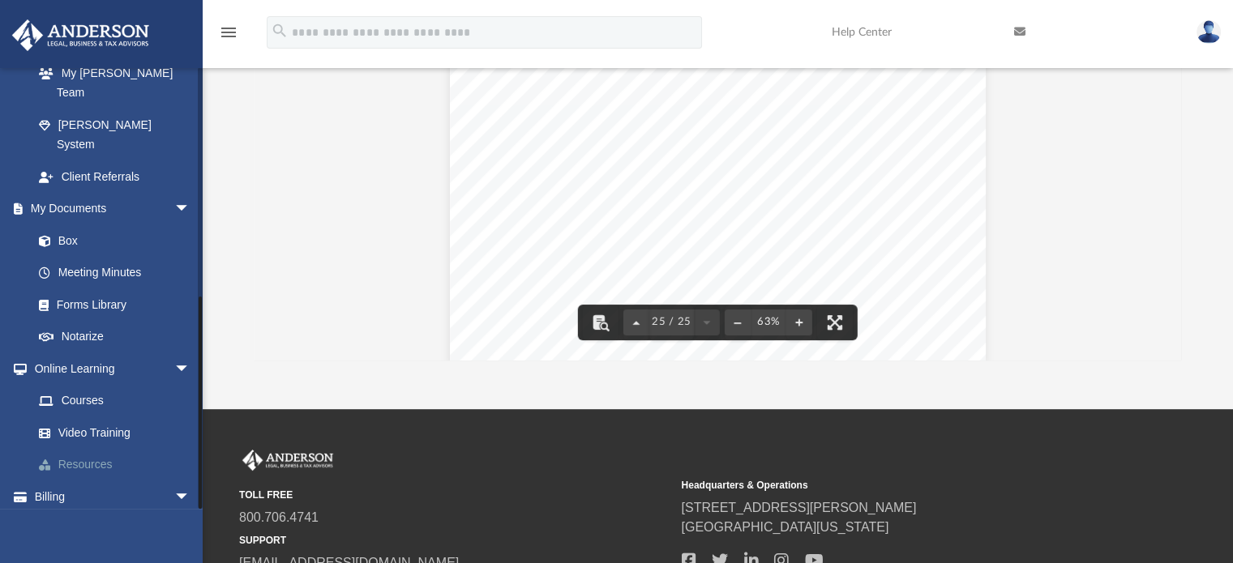
click at [100, 449] on link "Resources" at bounding box center [119, 465] width 192 height 32
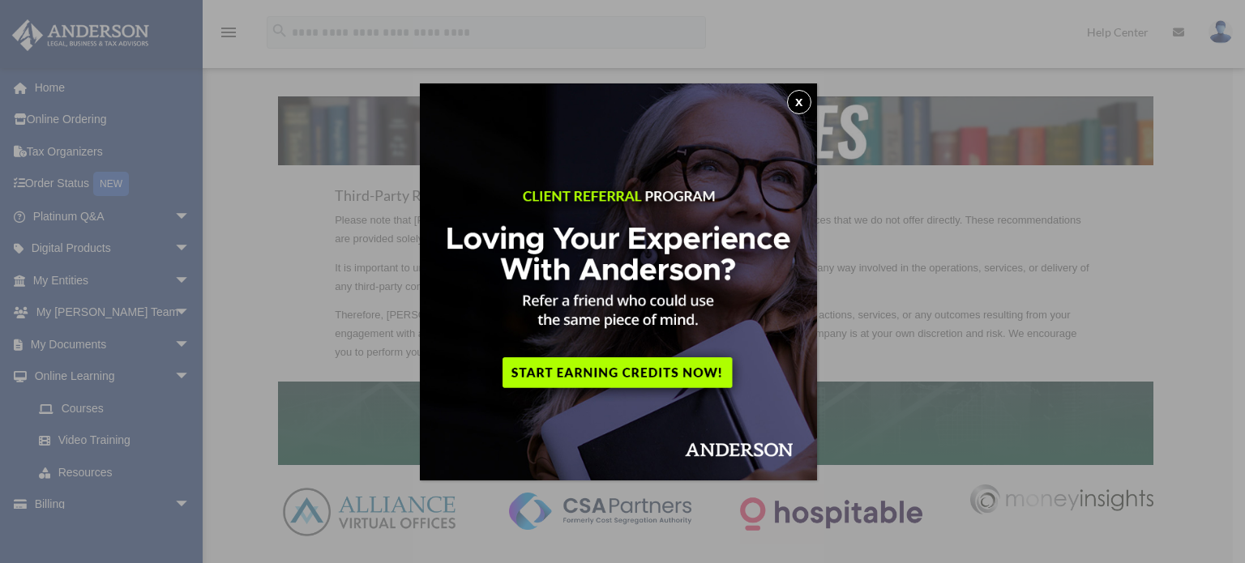
click at [893, 443] on div "x" at bounding box center [622, 281] width 1245 height 563
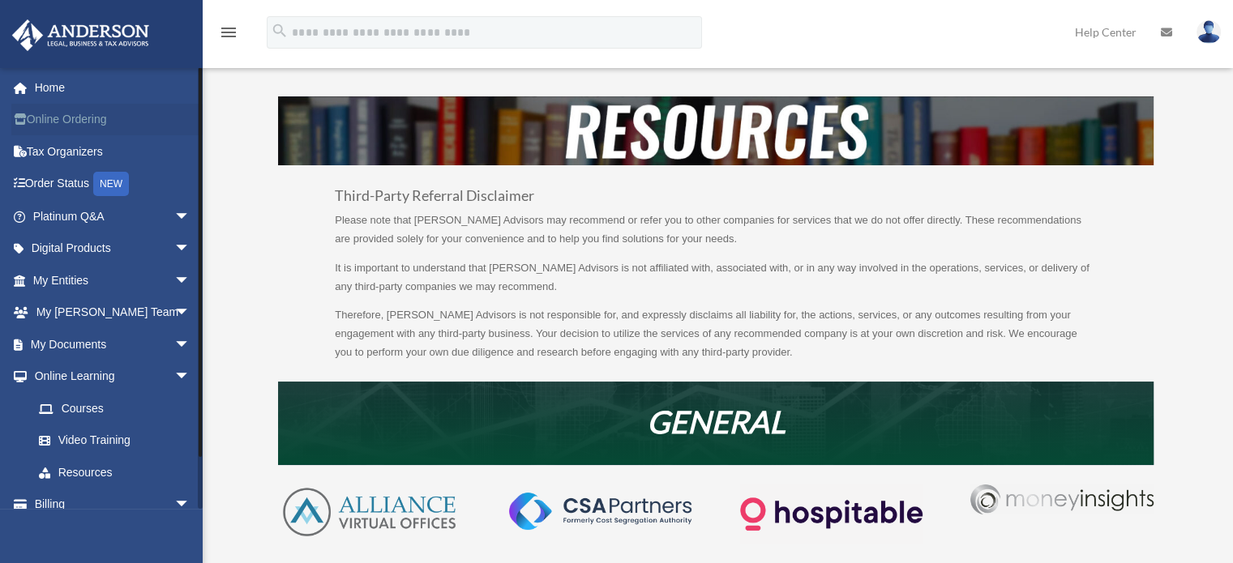
click at [91, 128] on link "Online Ordering" at bounding box center [112, 120] width 203 height 32
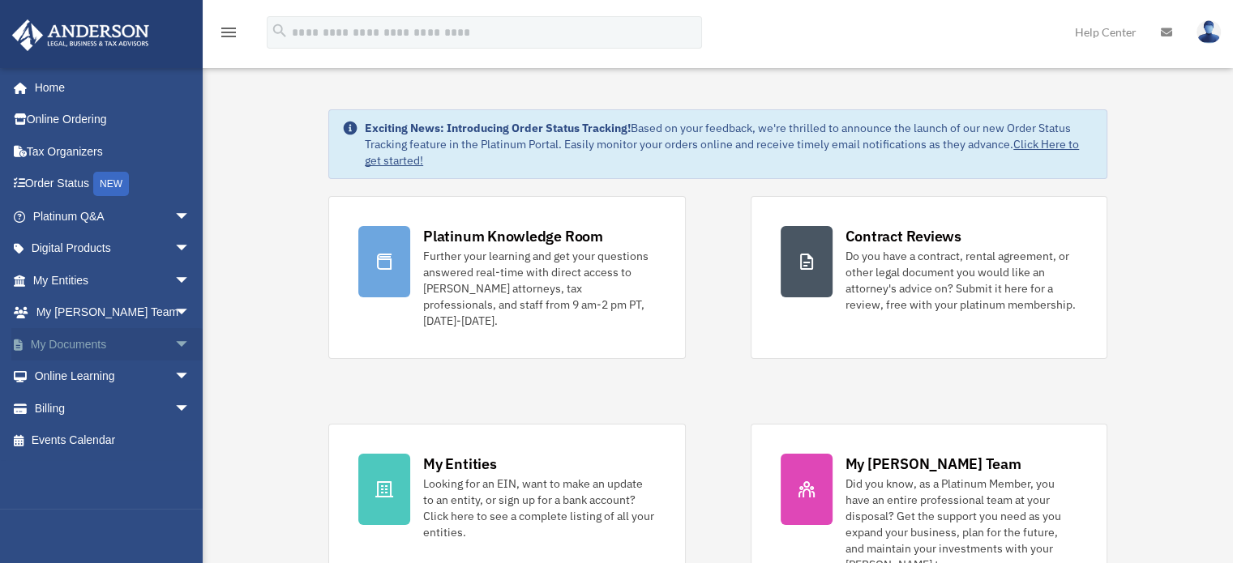
click at [145, 350] on link "My Documents arrow_drop_down" at bounding box center [112, 344] width 203 height 32
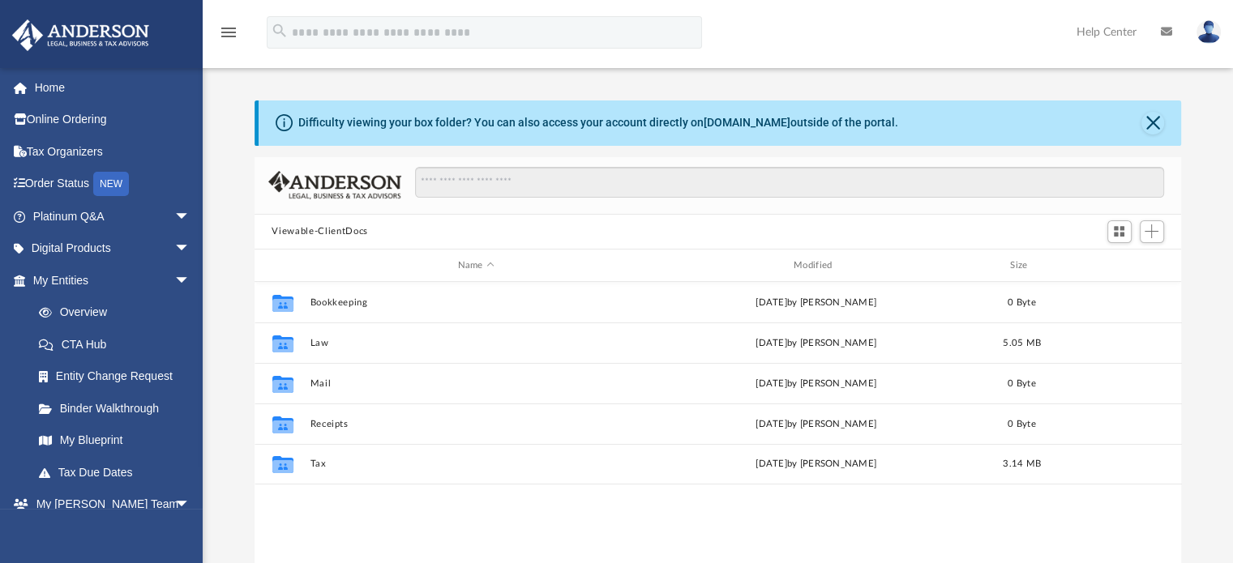
scroll to position [356, 914]
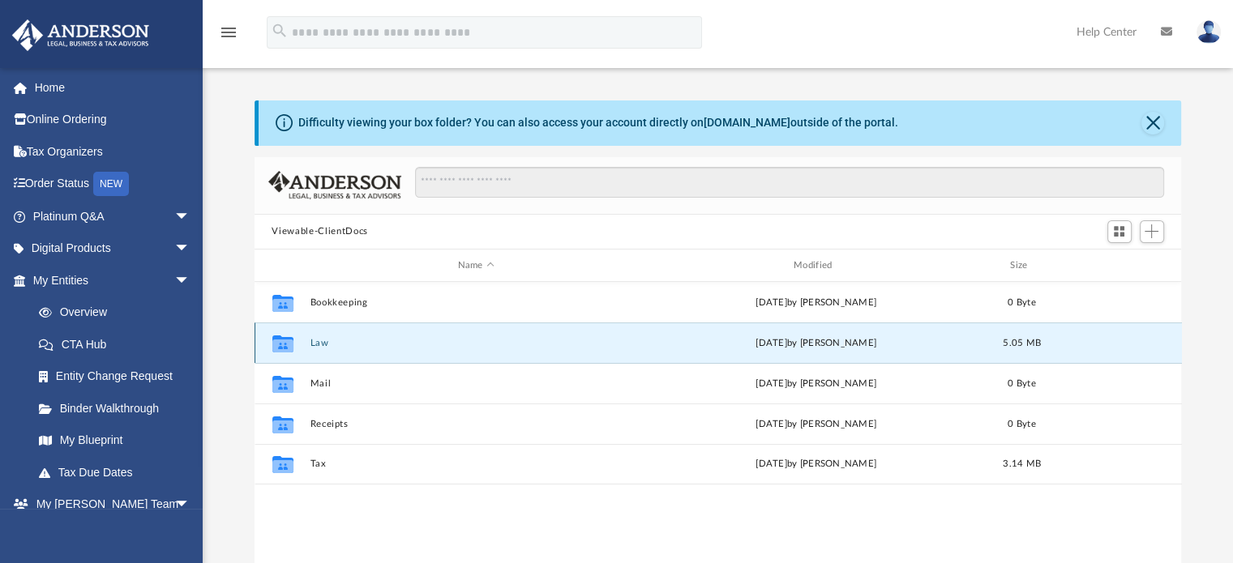
click at [321, 338] on button "Law" at bounding box center [476, 343] width 332 height 11
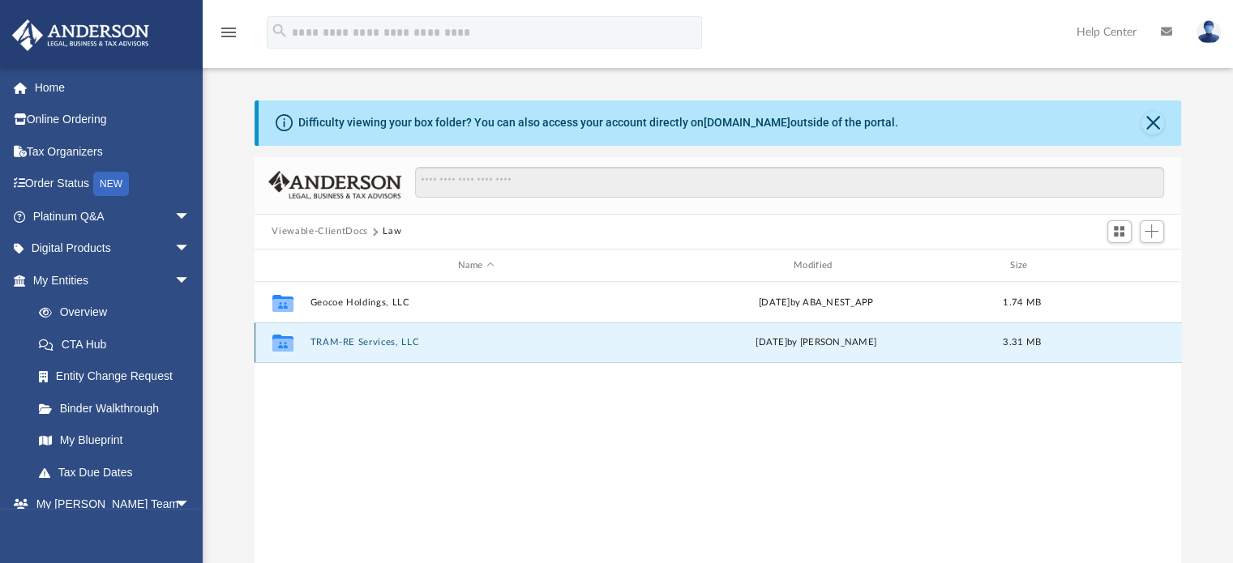
click at [321, 338] on button "TRAM-RE Services, LLC" at bounding box center [476, 343] width 332 height 11
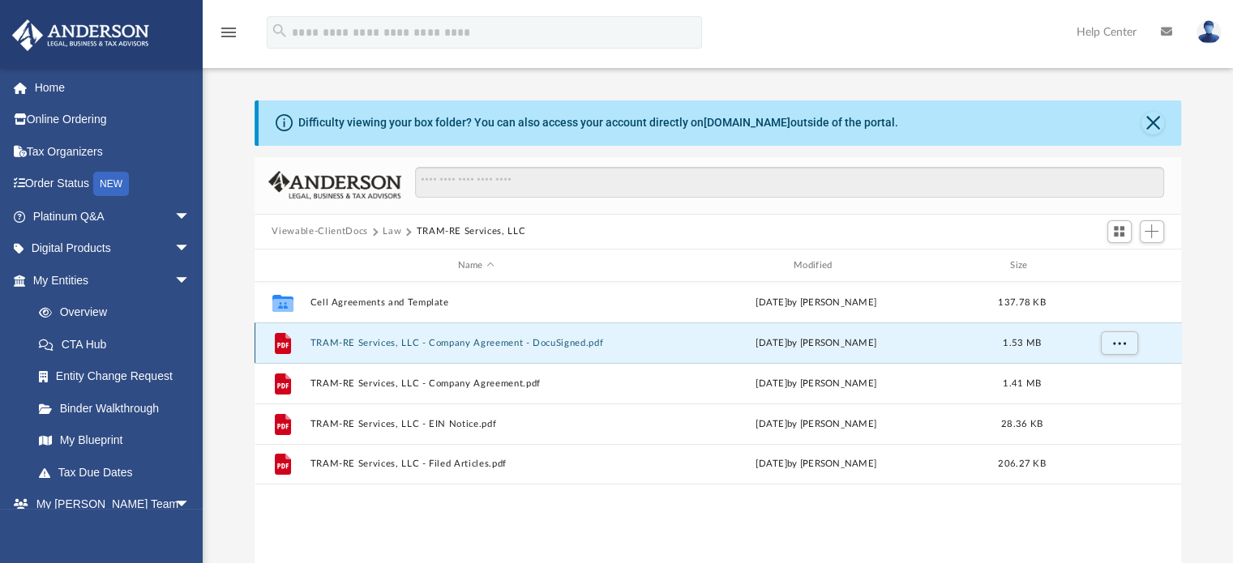
click at [395, 340] on button "TRAM-RE Services, LLC - Company Agreement - DocuSigned.pdf" at bounding box center [476, 343] width 332 height 11
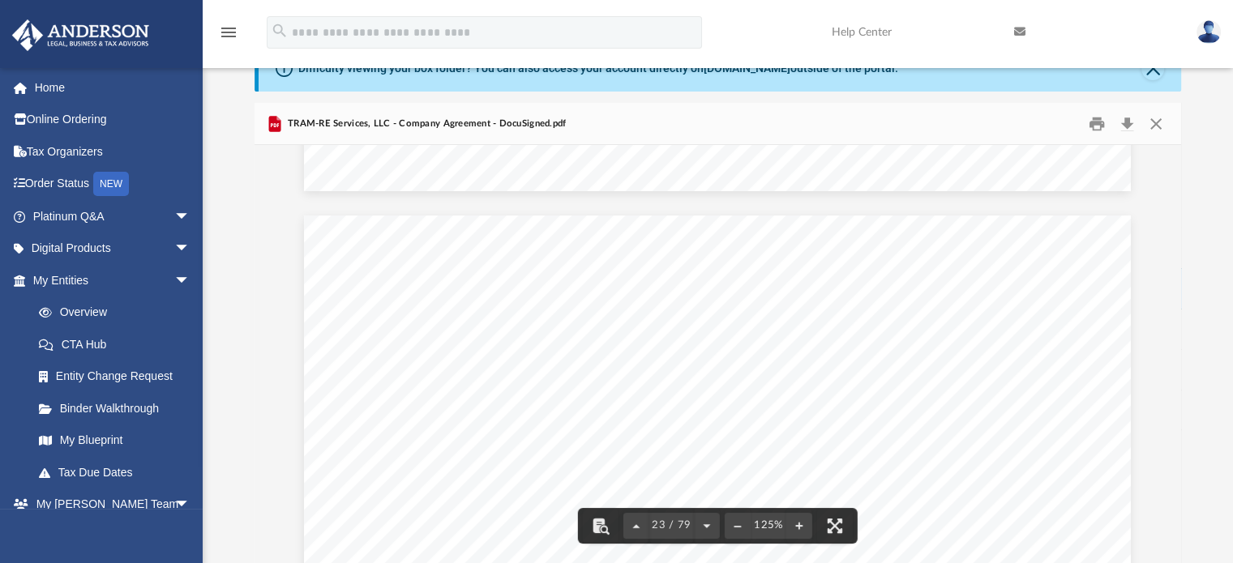
scroll to position [24012, 0]
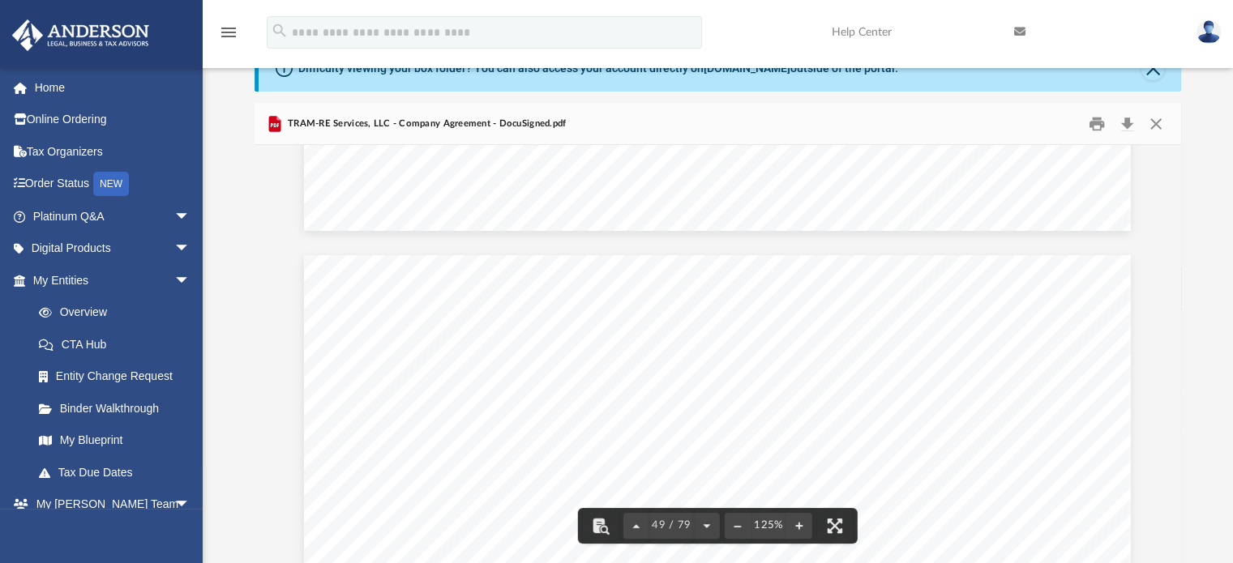
scroll to position [52415, 0]
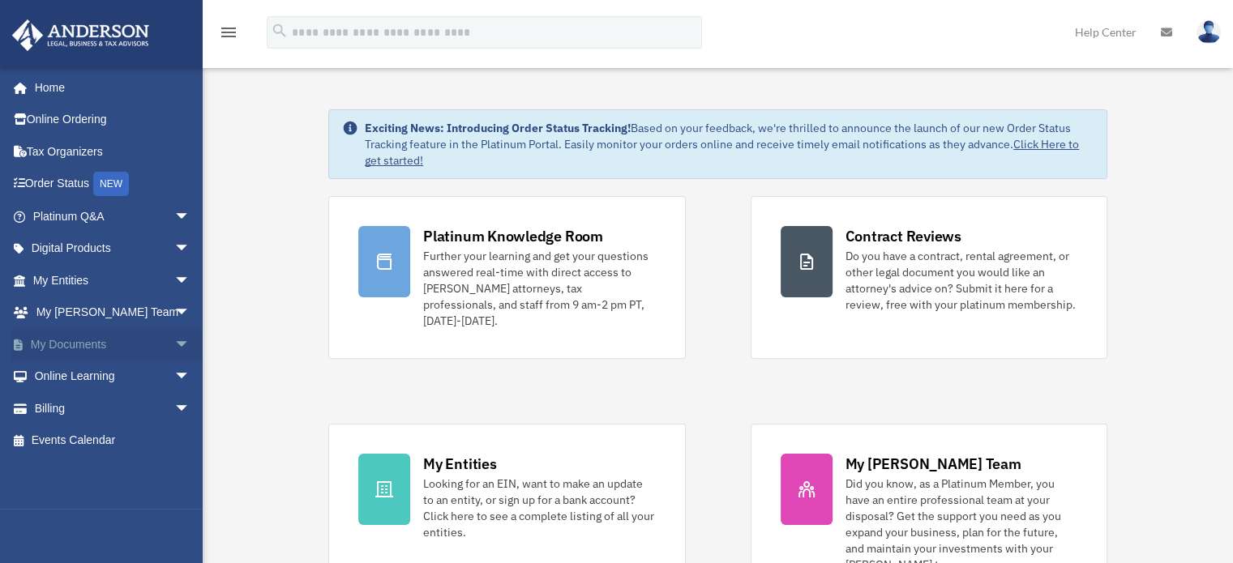
click at [174, 348] on span "arrow_drop_down" at bounding box center [190, 344] width 32 height 33
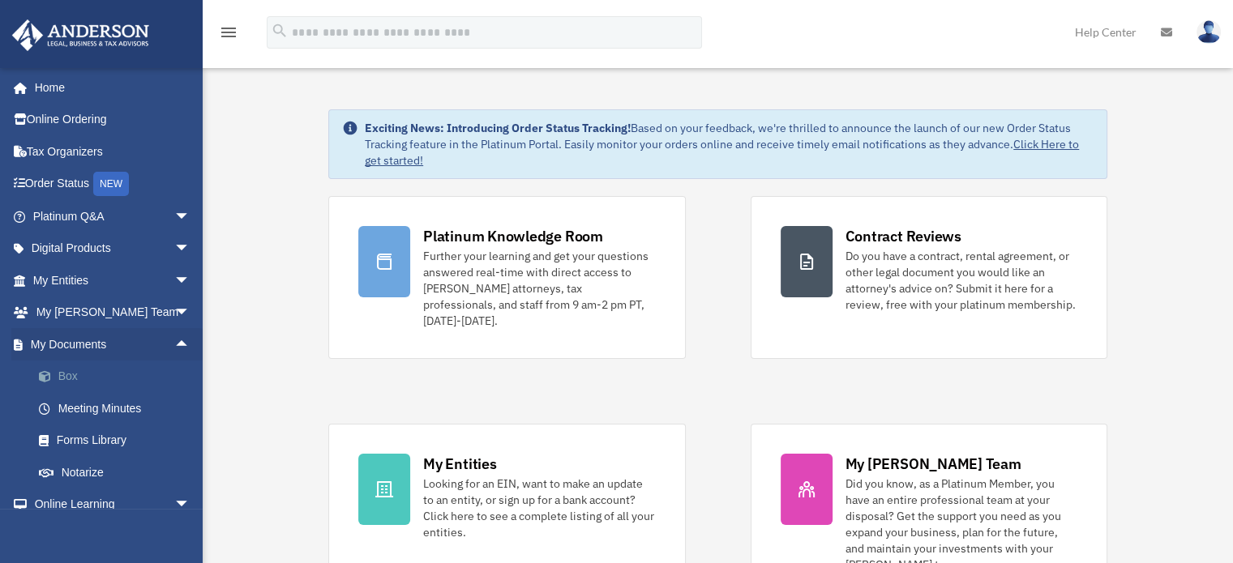
click at [66, 372] on link "Box" at bounding box center [119, 377] width 192 height 32
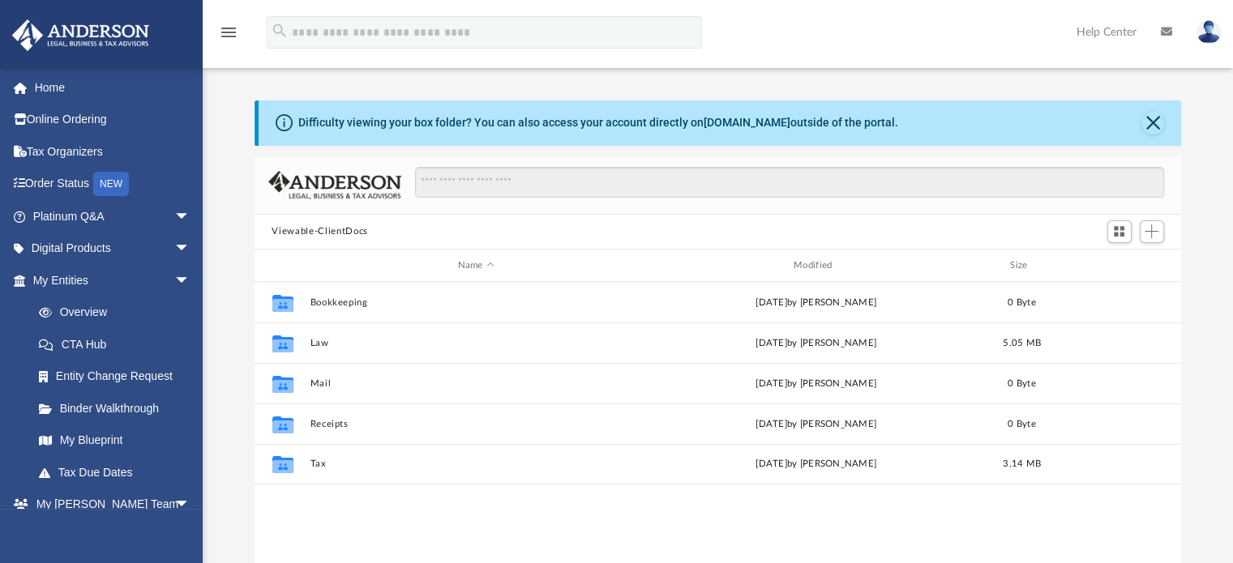
scroll to position [356, 914]
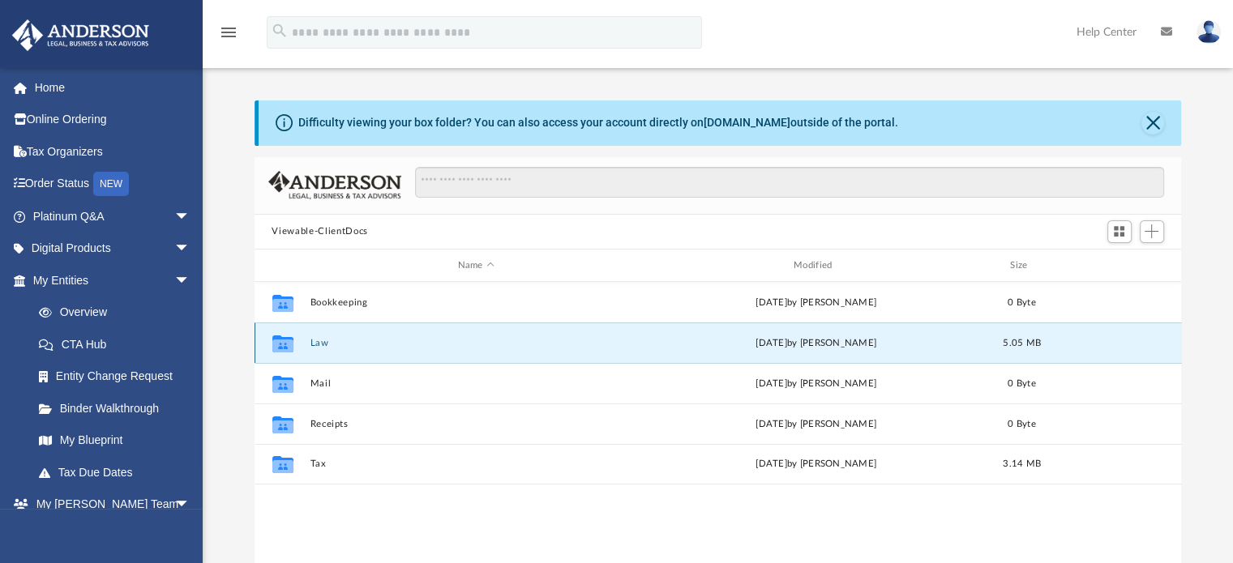
click at [321, 338] on button "Law" at bounding box center [476, 343] width 332 height 11
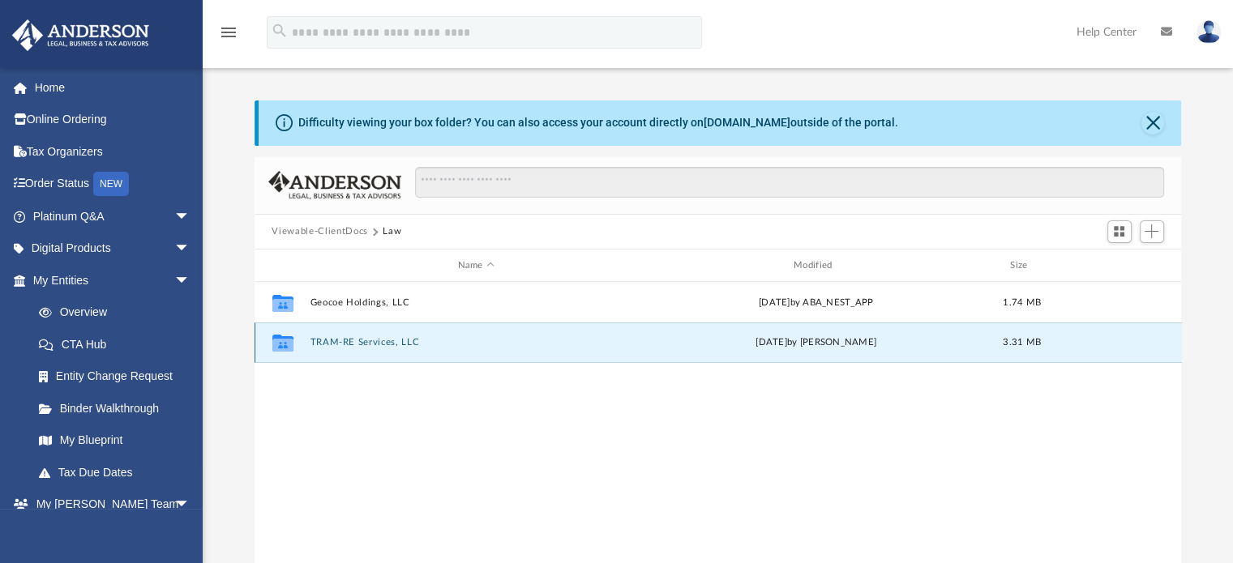
click at [321, 338] on button "TRAM-RE Services, LLC" at bounding box center [476, 343] width 332 height 11
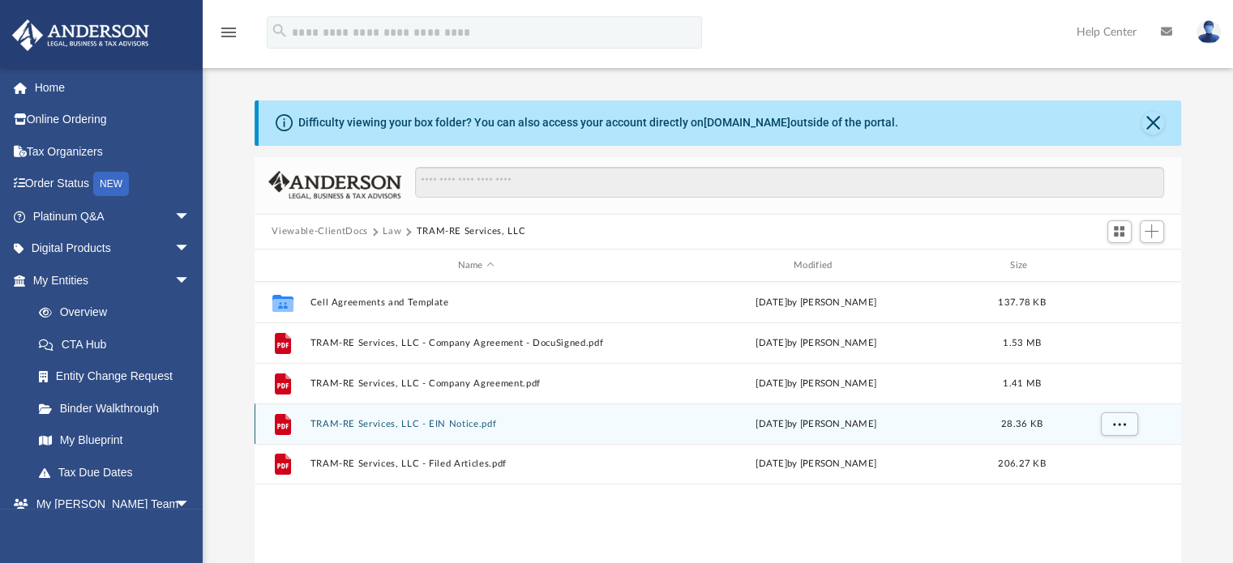
click at [393, 421] on button "TRAM-RE Services, LLC - EIN Notice.pdf" at bounding box center [476, 424] width 332 height 11
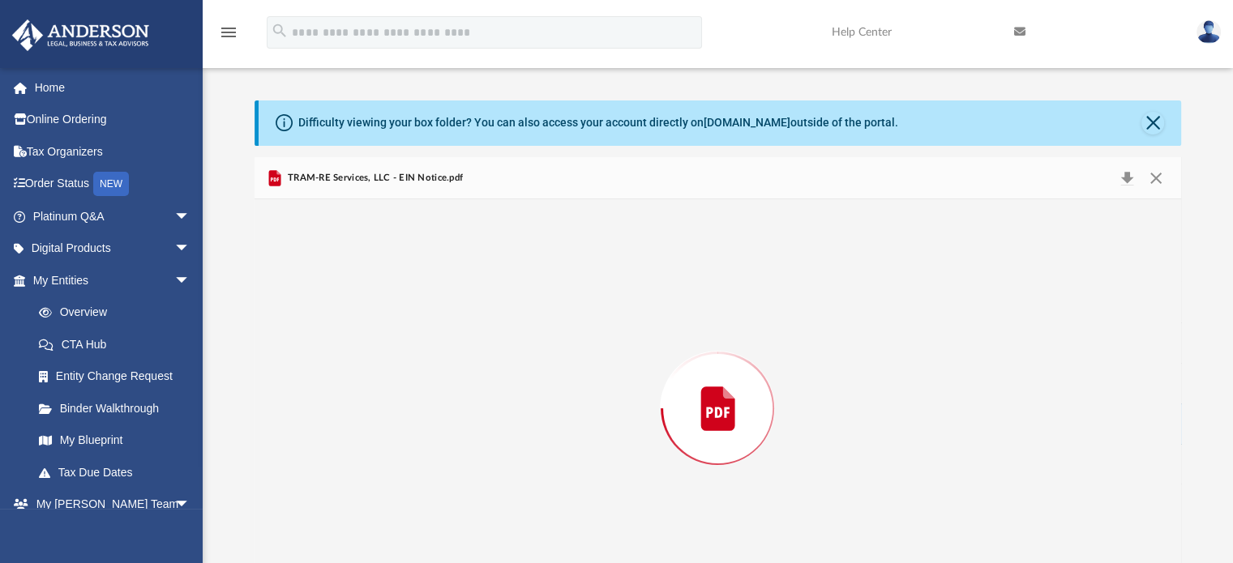
scroll to position [54, 0]
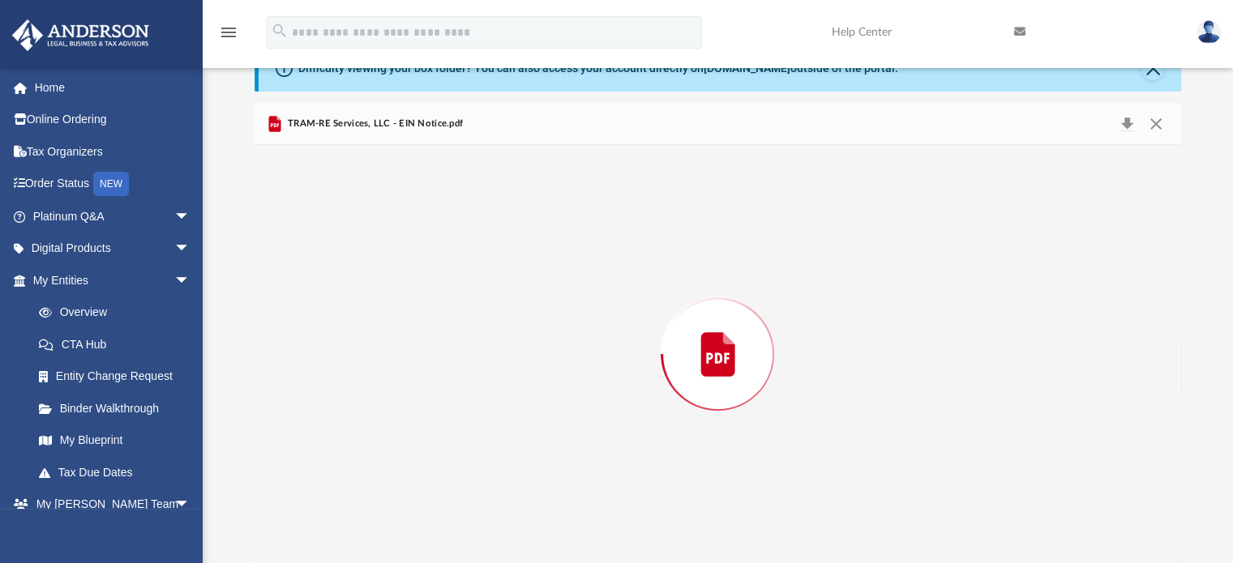
click at [393, 421] on div "Preview" at bounding box center [717, 354] width 927 height 418
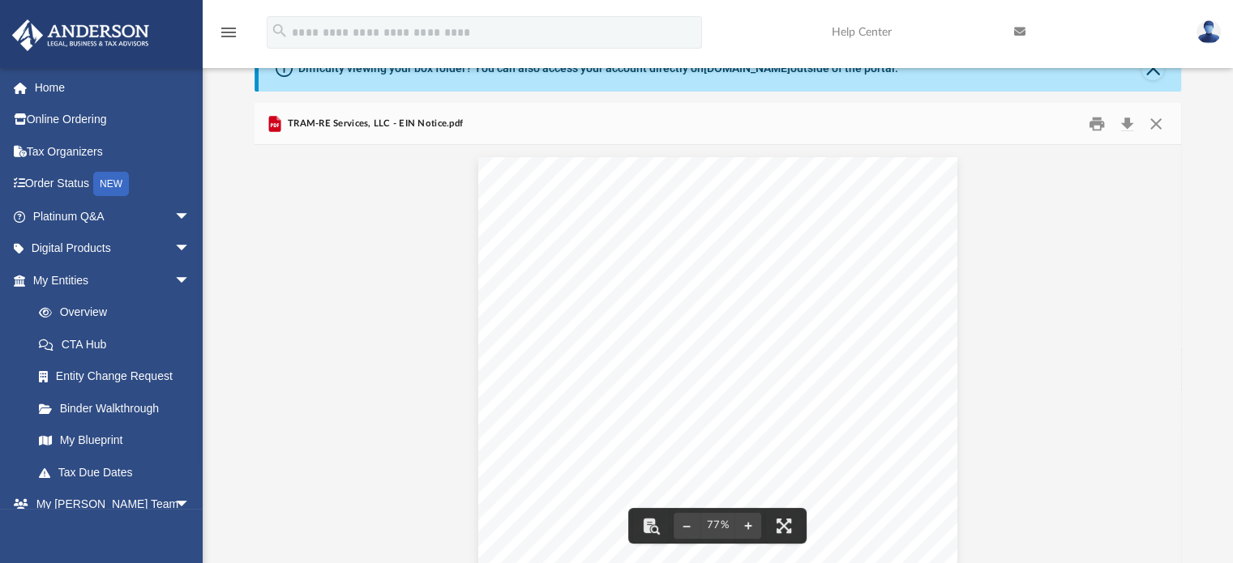
scroll to position [19, 0]
click at [1108, 344] on div "Document Viewer" at bounding box center [717, 345] width 927 height 438
click at [1148, 362] on button "Preview" at bounding box center [1164, 353] width 36 height 45
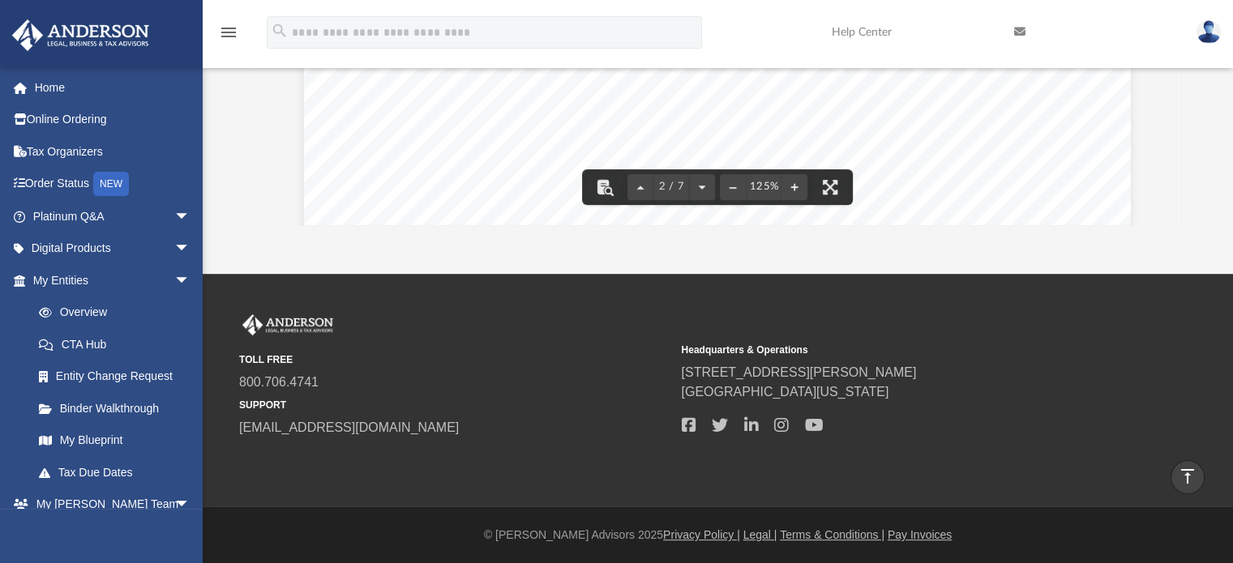
scroll to position [937, 0]
